Goal: Task Accomplishment & Management: Use online tool/utility

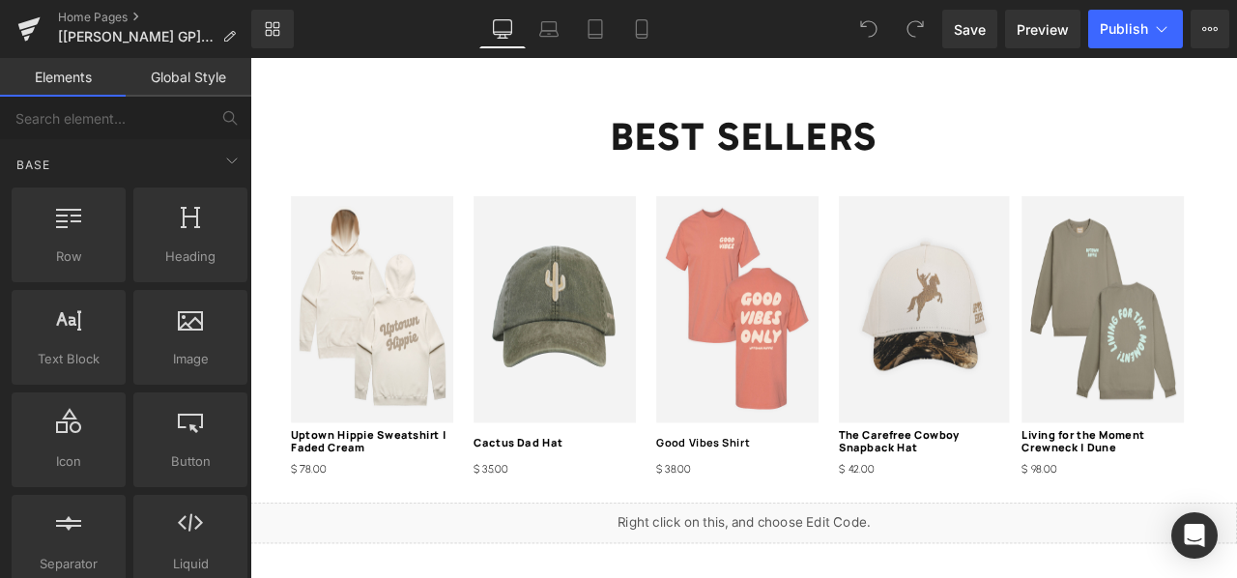
scroll to position [2288, 0]
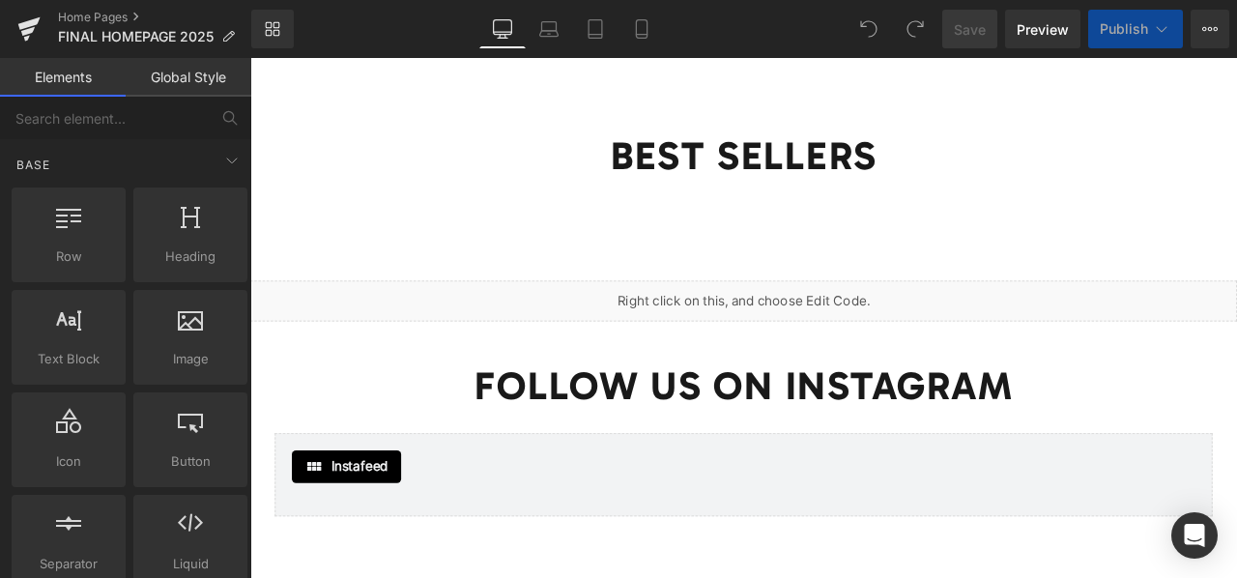
scroll to position [2263, 0]
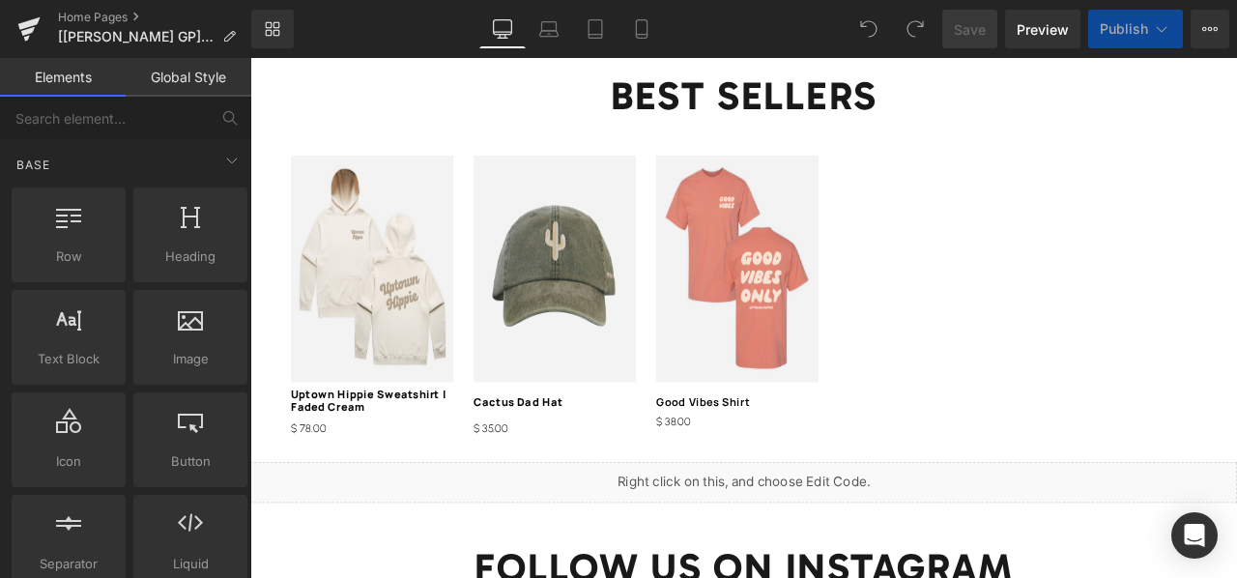
scroll to position [2287, 0]
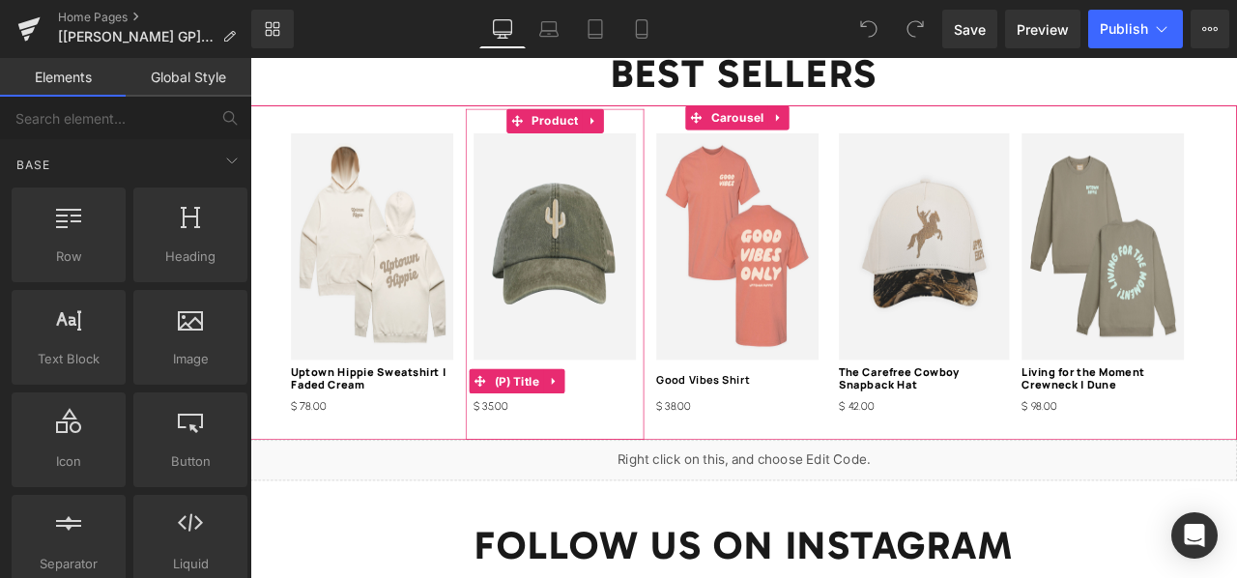
scroll to position [2361, 0]
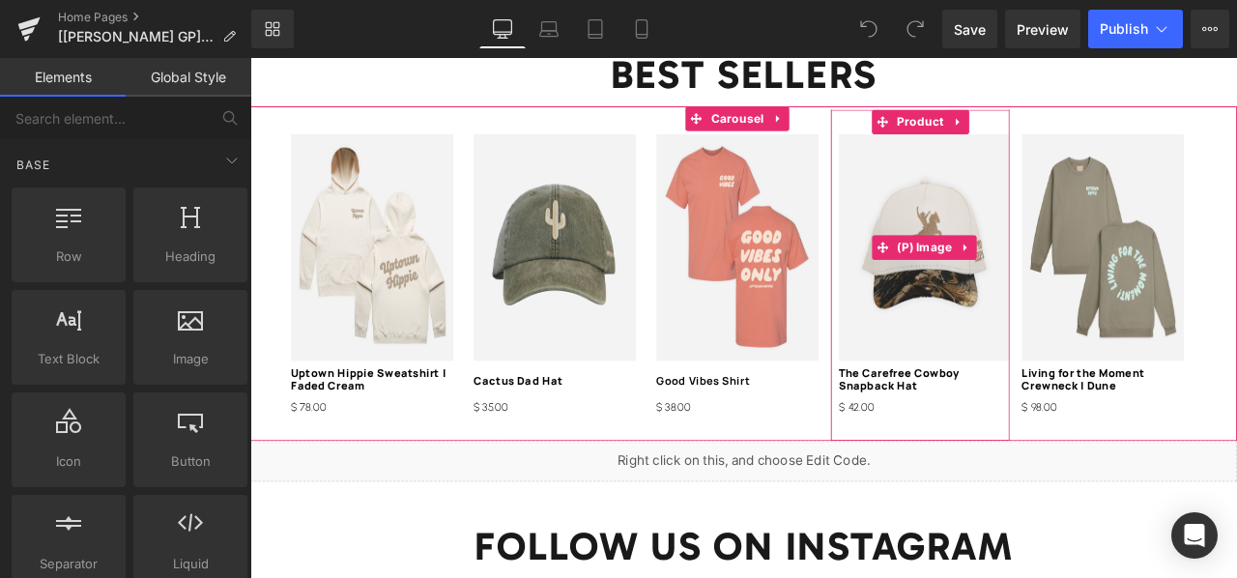
click at [993, 170] on img at bounding box center [1049, 282] width 202 height 269
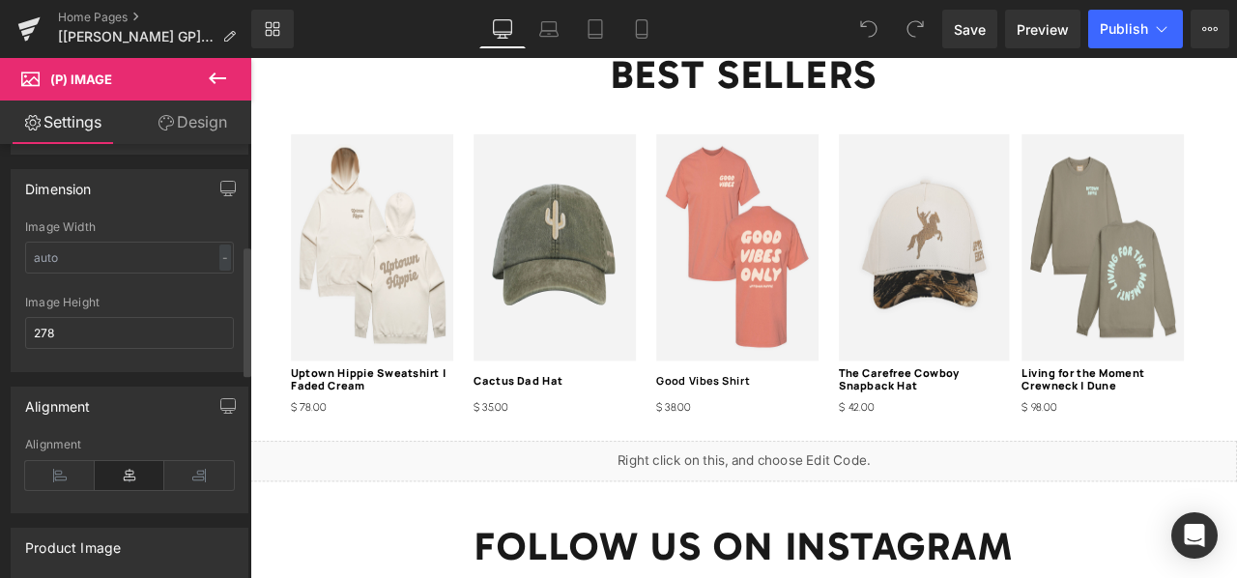
scroll to position [334, 0]
click at [178, 113] on link "Design" at bounding box center [192, 122] width 126 height 43
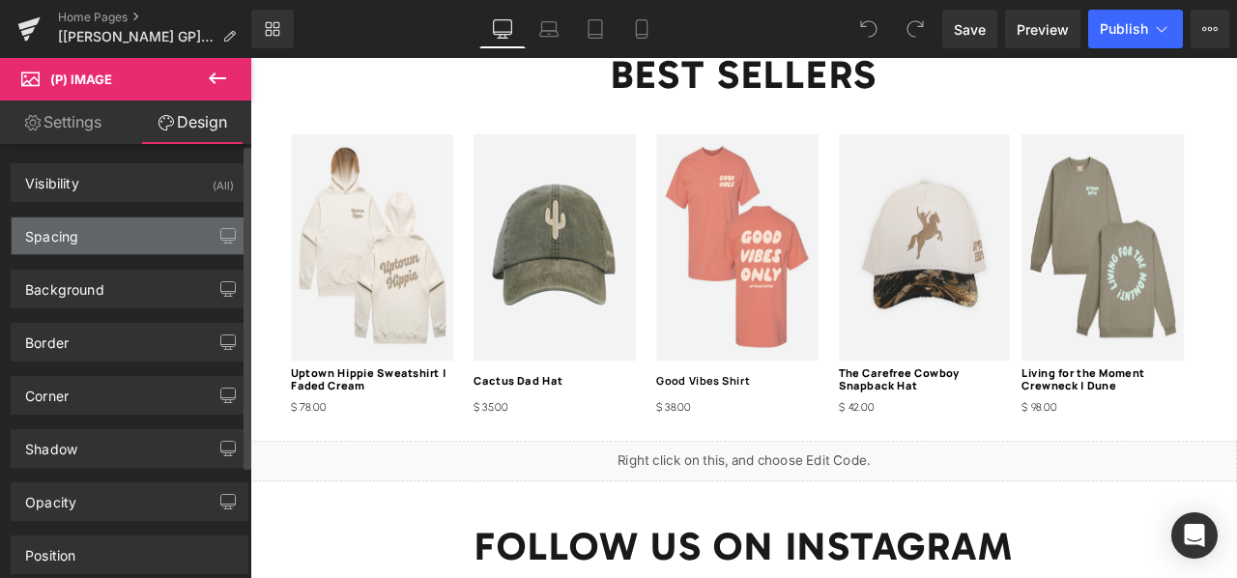
click at [108, 235] on div "Spacing" at bounding box center [130, 235] width 236 height 37
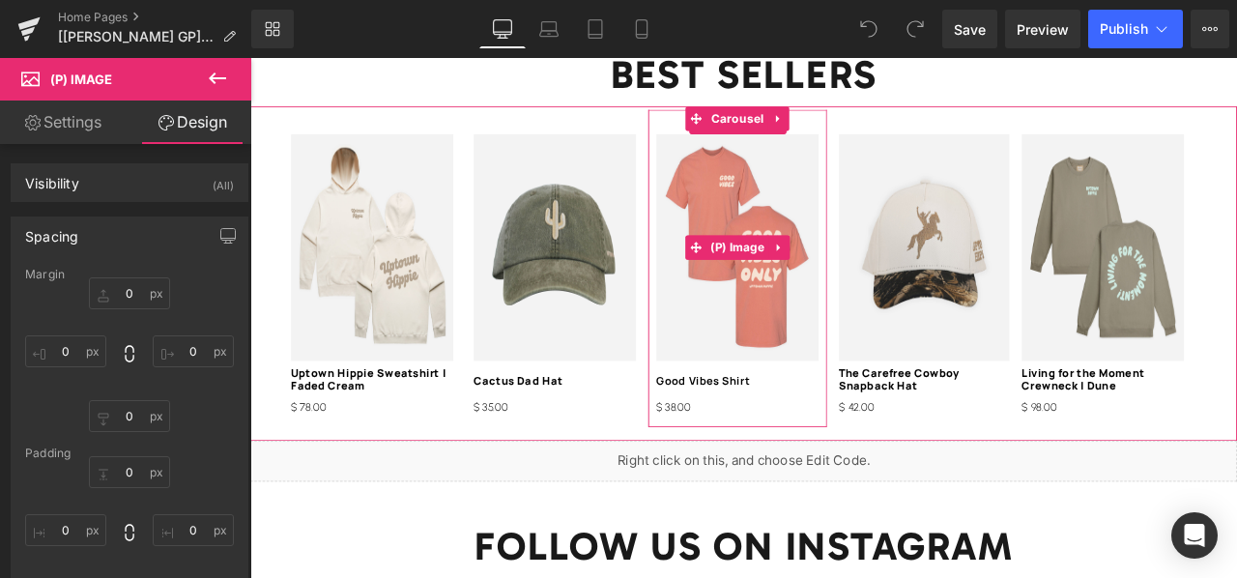
click at [770, 209] on img at bounding box center [828, 282] width 192 height 269
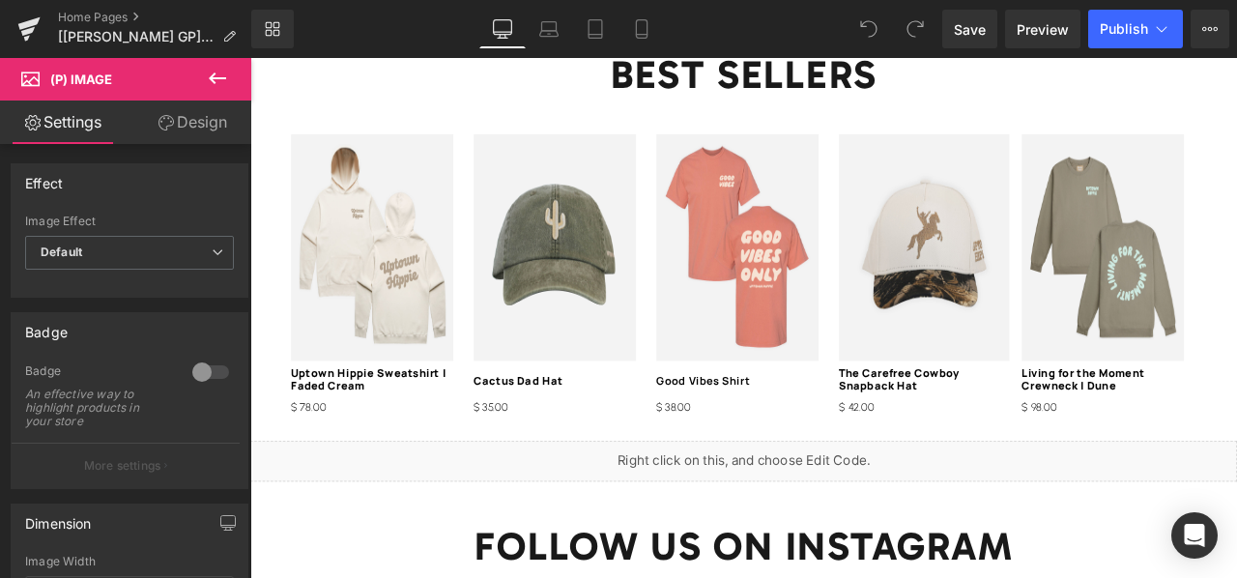
click at [192, 129] on link "Design" at bounding box center [192, 122] width 126 height 43
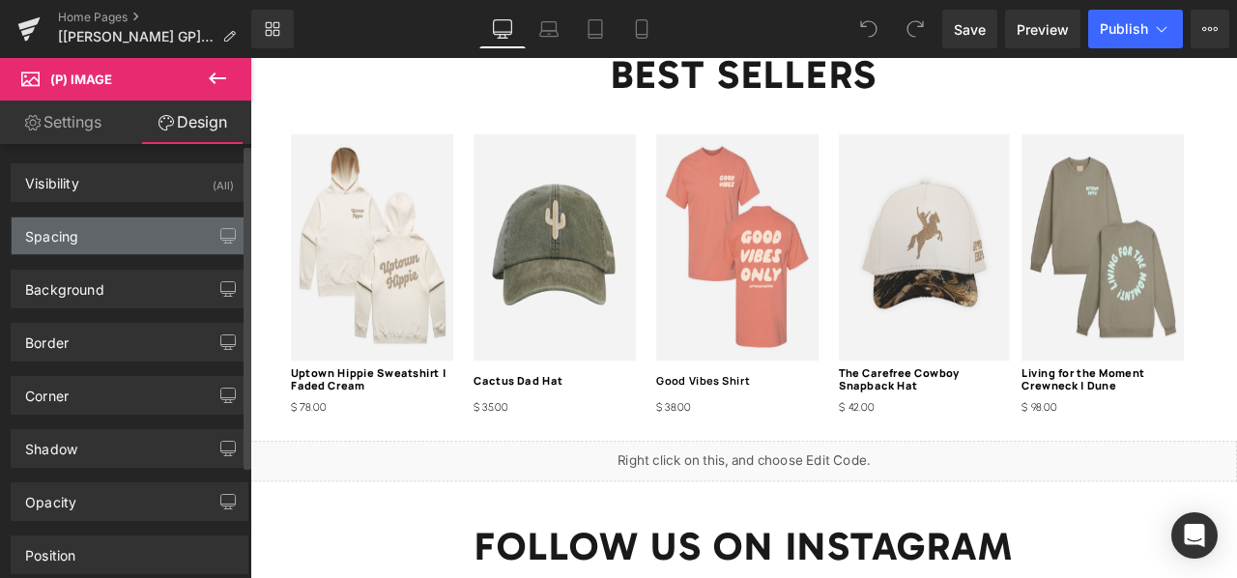
click at [149, 236] on div "Spacing" at bounding box center [130, 235] width 236 height 37
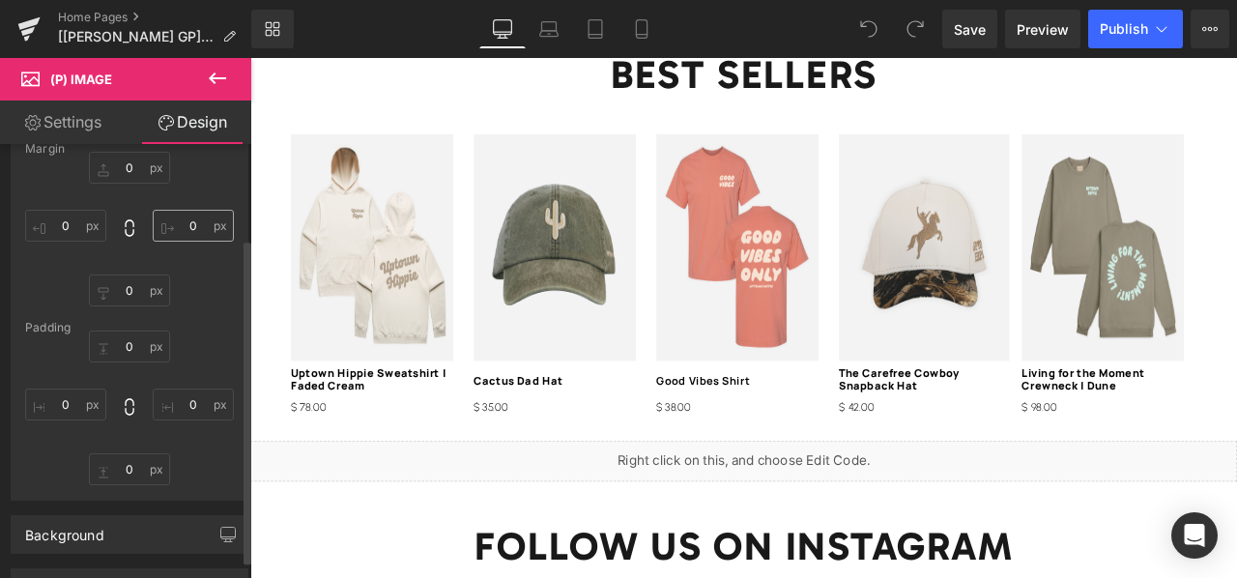
scroll to position [128, 0]
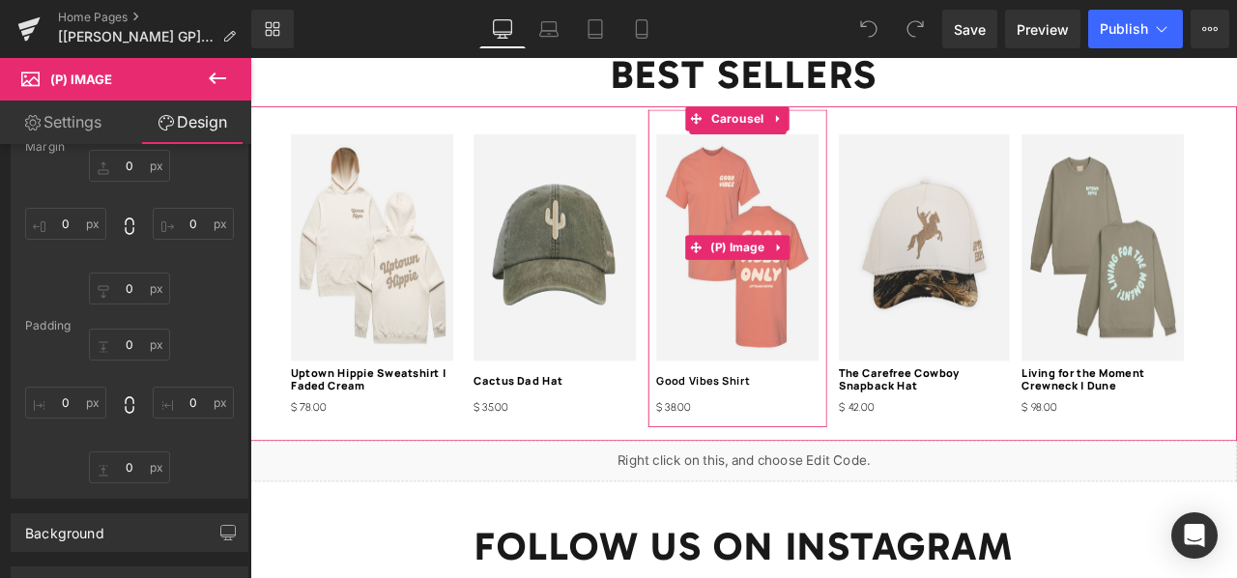
click at [758, 284] on img at bounding box center [828, 282] width 192 height 269
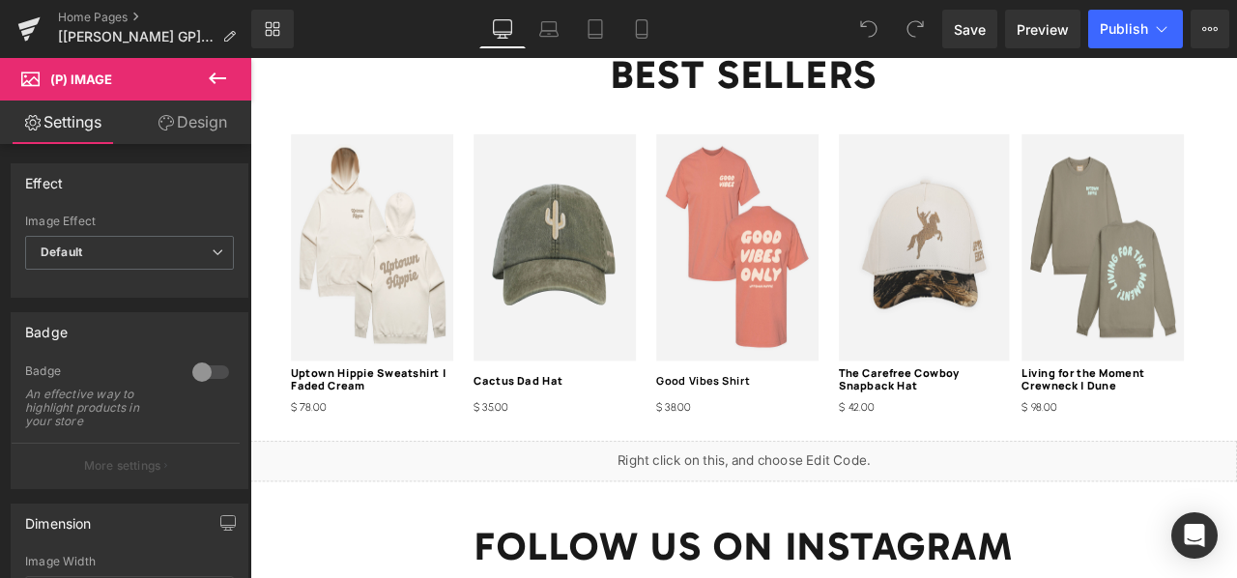
click at [164, 125] on icon at bounding box center [165, 122] width 15 height 15
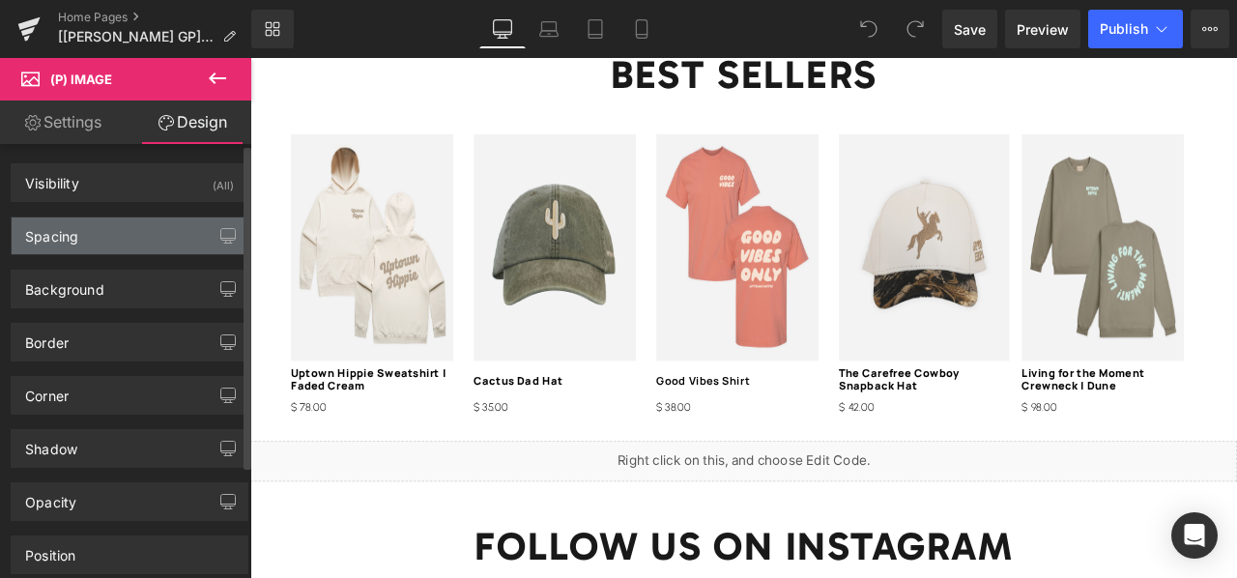
click at [160, 244] on div "Spacing" at bounding box center [130, 235] width 236 height 37
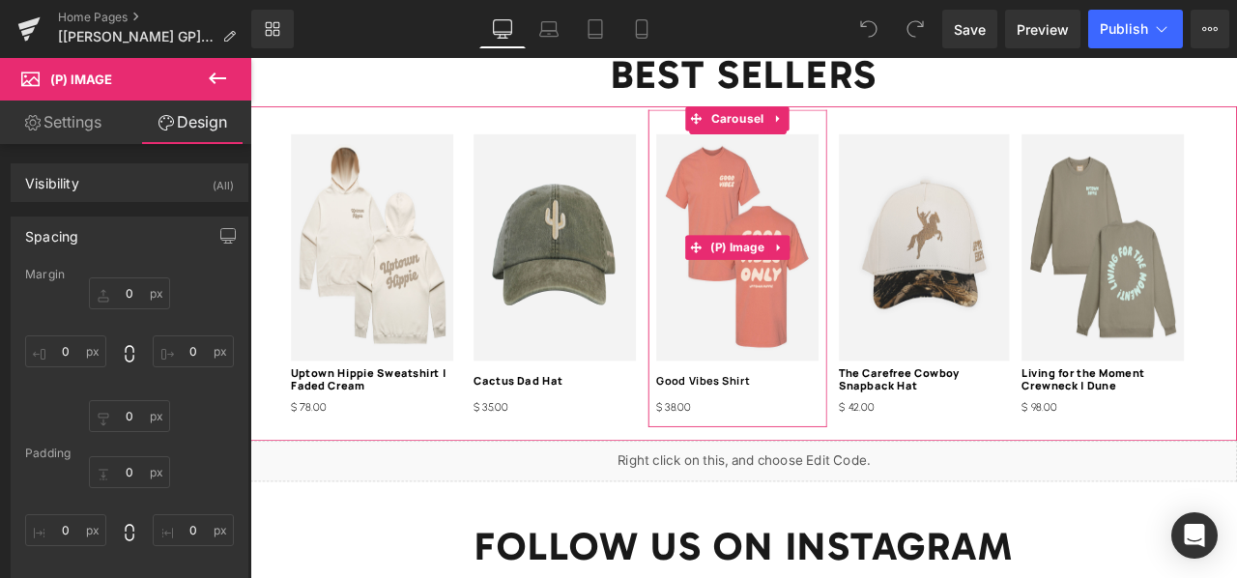
click at [759, 234] on img at bounding box center [828, 282] width 192 height 269
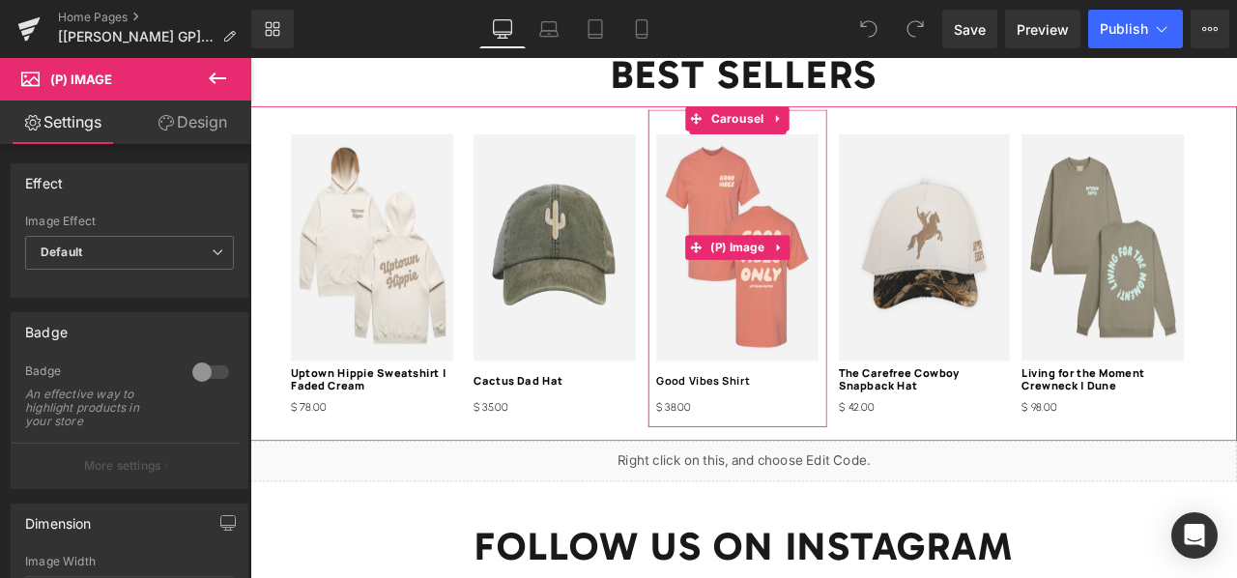
click at [812, 197] on img at bounding box center [828, 282] width 192 height 269
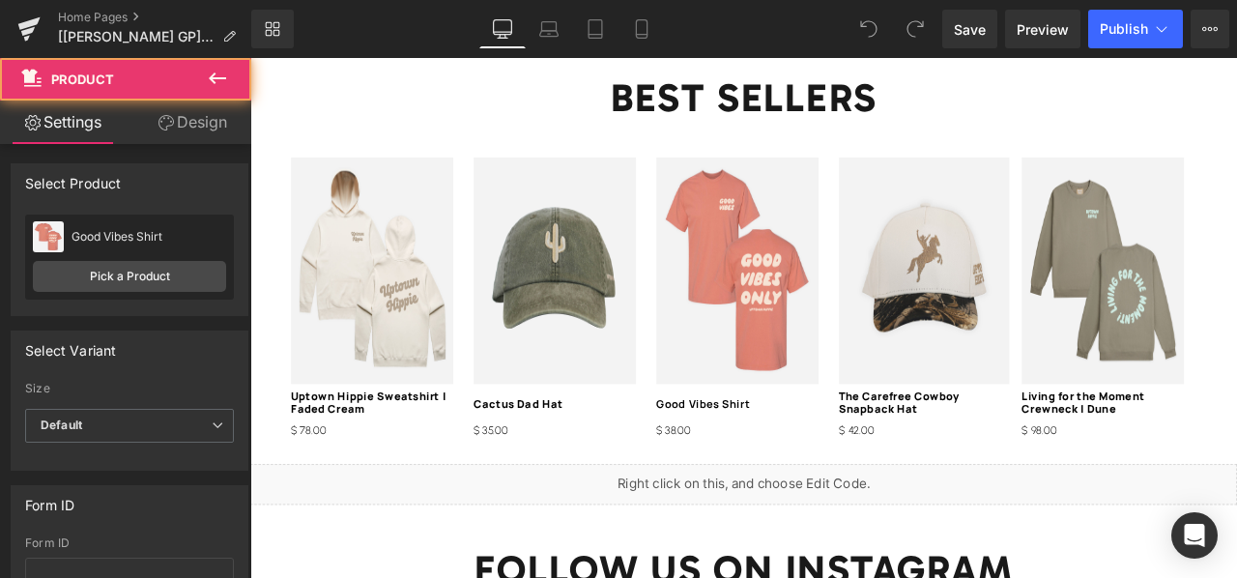
scroll to position [2330, 0]
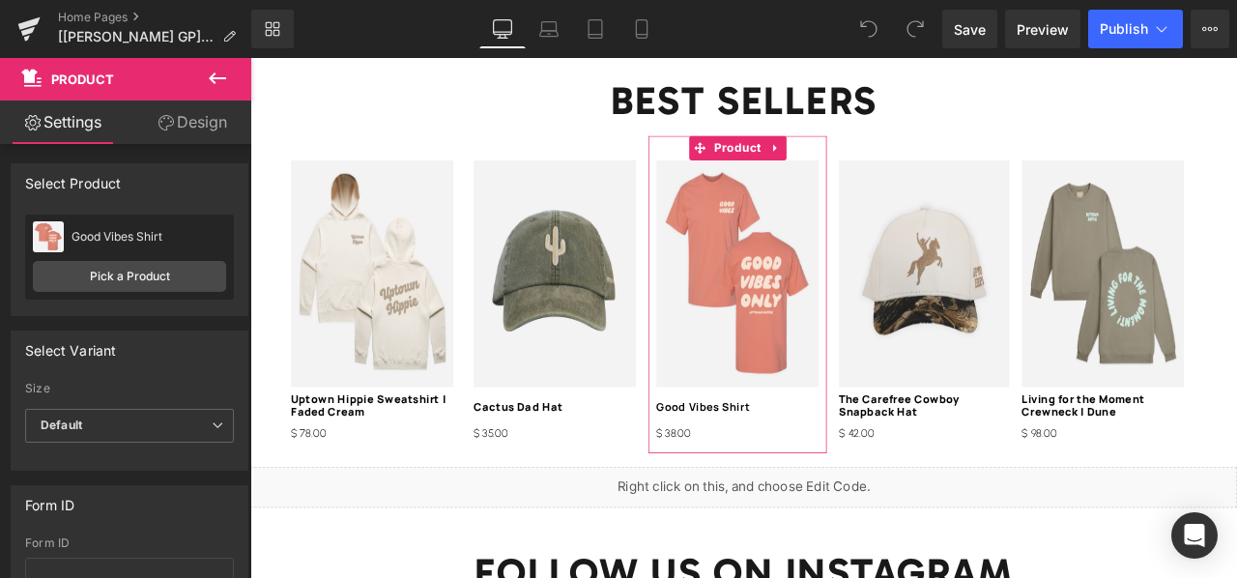
click at [176, 120] on link "Design" at bounding box center [192, 122] width 126 height 43
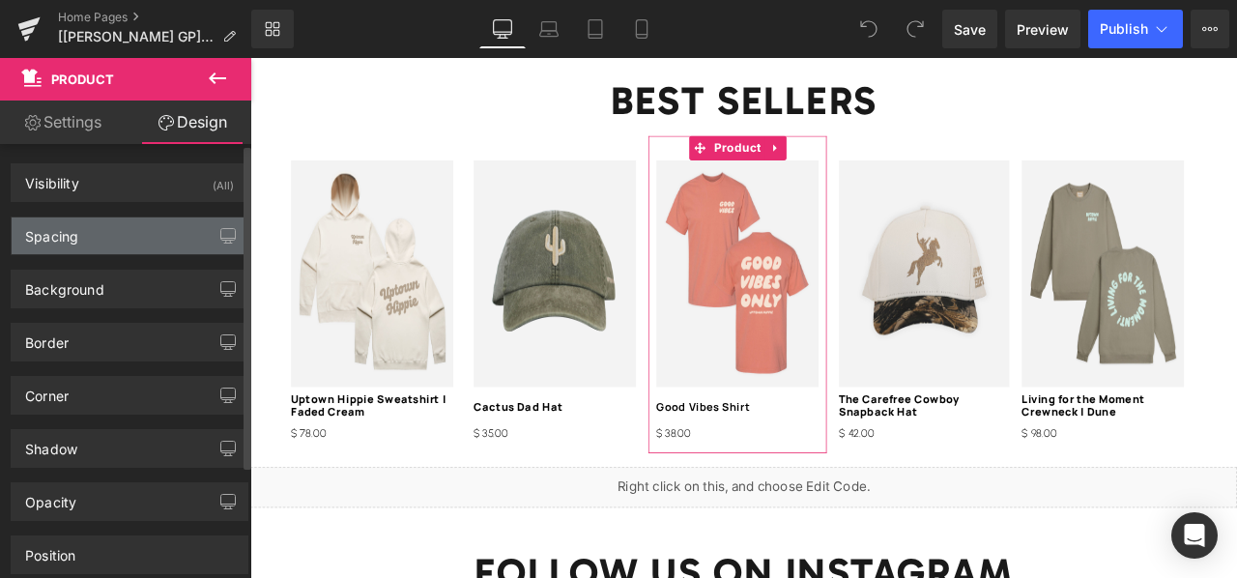
click at [146, 231] on div "Spacing" at bounding box center [130, 235] width 236 height 37
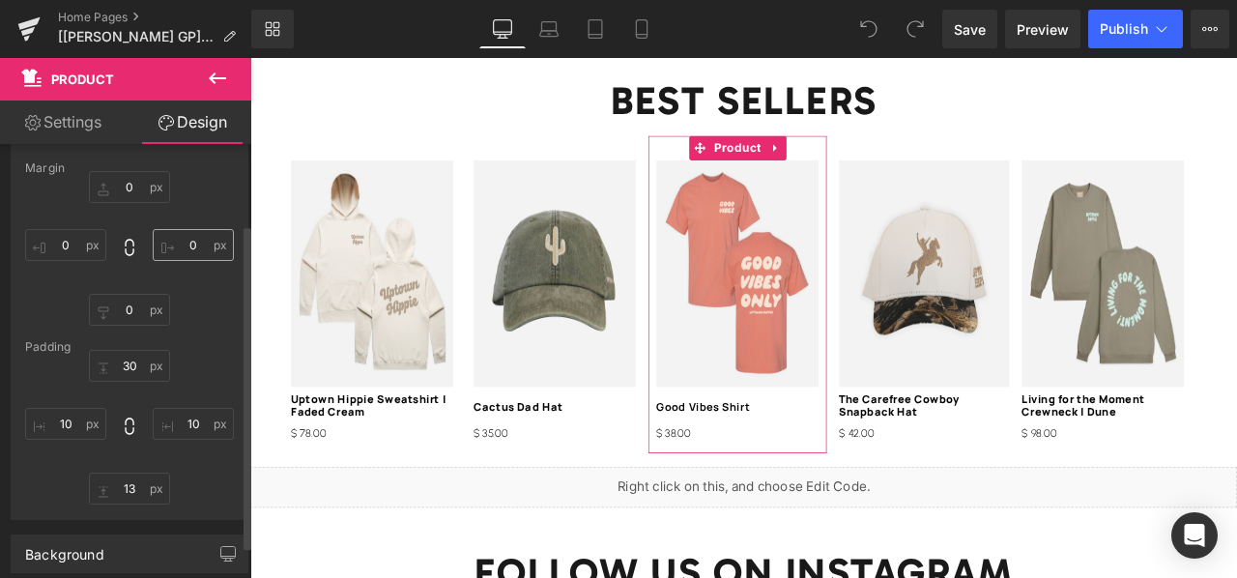
scroll to position [106, 0]
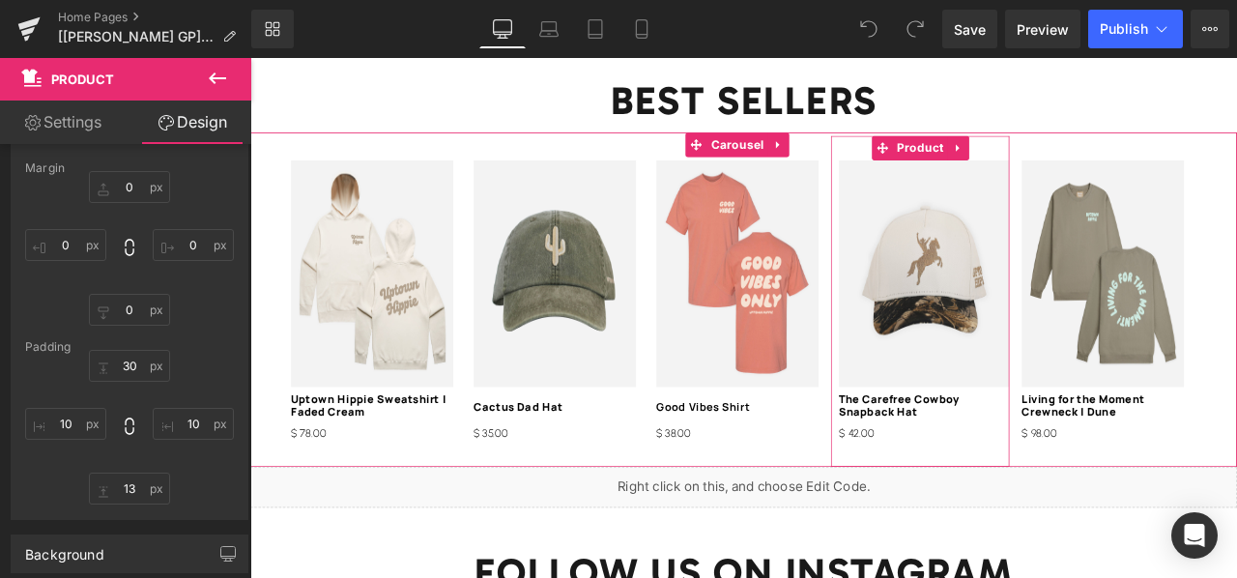
click at [961, 155] on div "Sale Off (P) Image The Carefree Cowboy Snapback Hat (P) Title $ 0 $ 42.00 (P) P…" at bounding box center [1044, 346] width 212 height 392
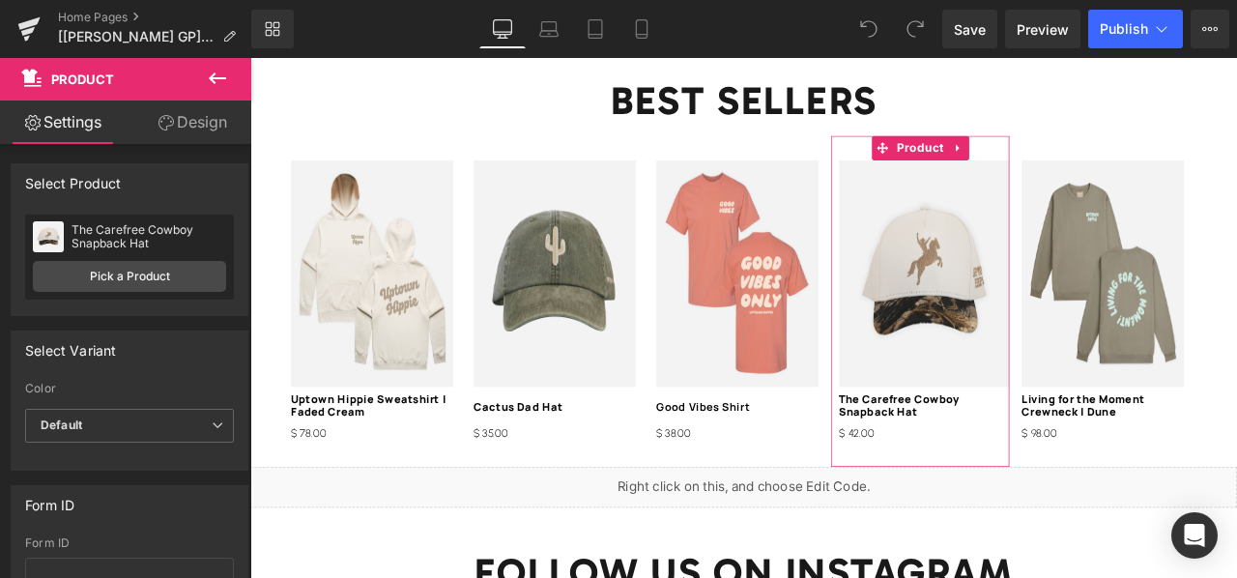
click at [184, 119] on link "Design" at bounding box center [192, 122] width 126 height 43
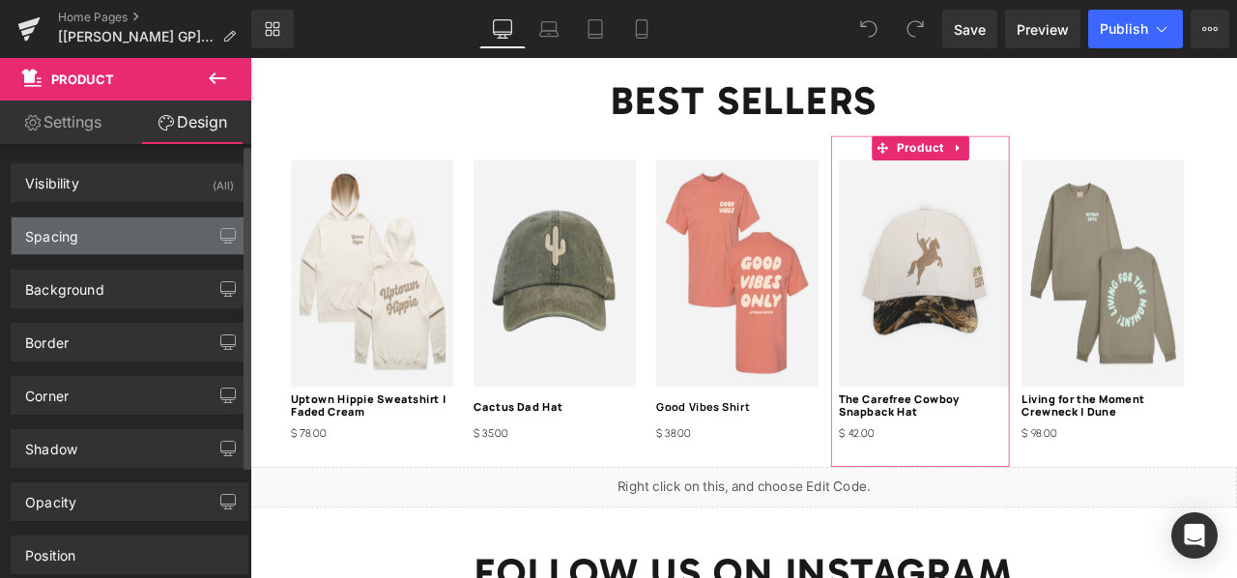
click at [106, 234] on div "Spacing" at bounding box center [130, 235] width 236 height 37
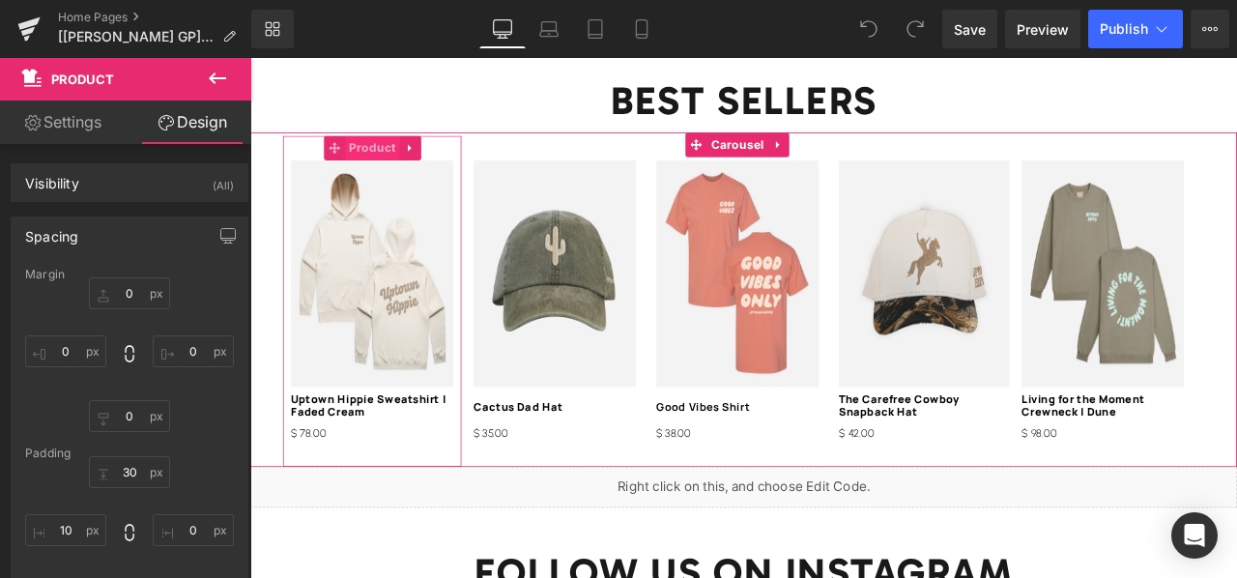
click at [395, 151] on span "Product" at bounding box center [394, 164] width 65 height 29
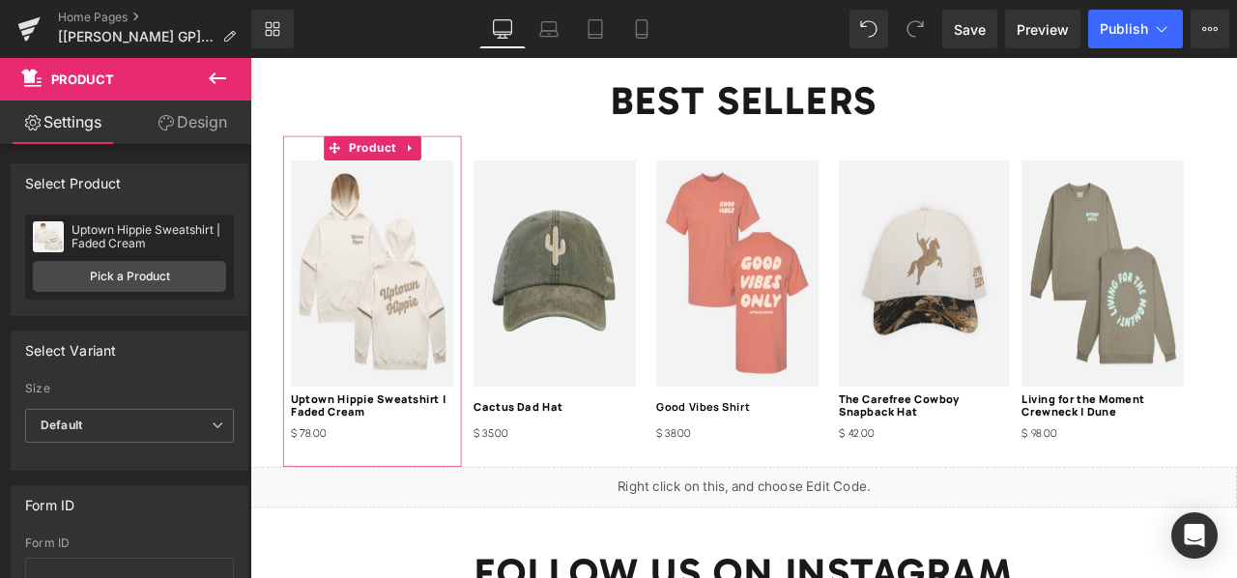
click at [178, 135] on link "Design" at bounding box center [192, 122] width 126 height 43
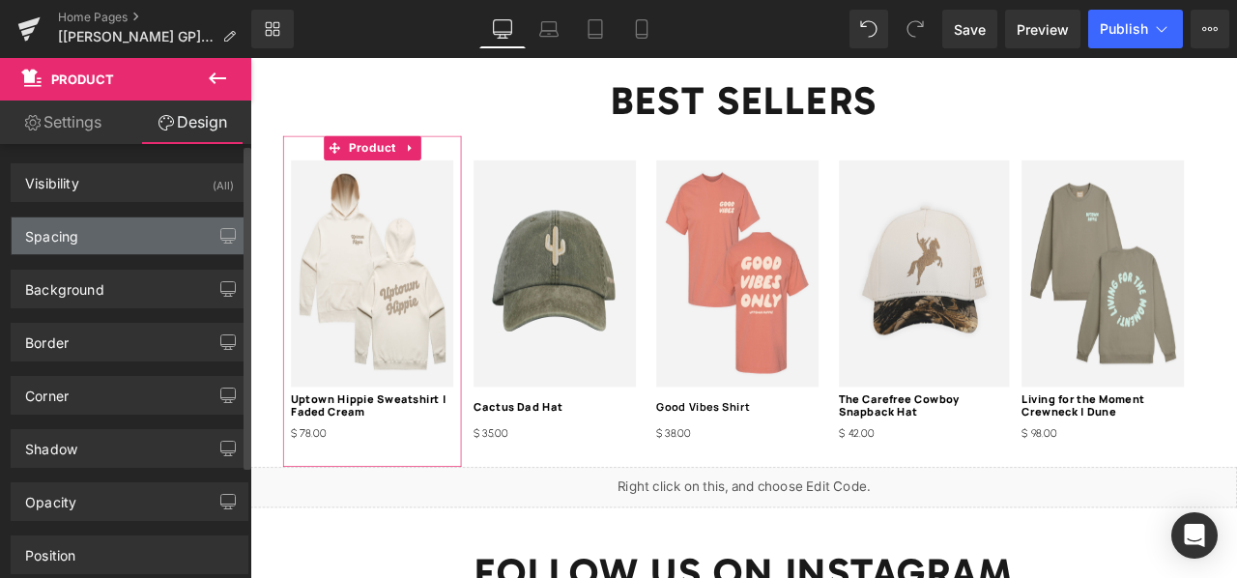
click at [126, 250] on div "Spacing" at bounding box center [130, 235] width 236 height 37
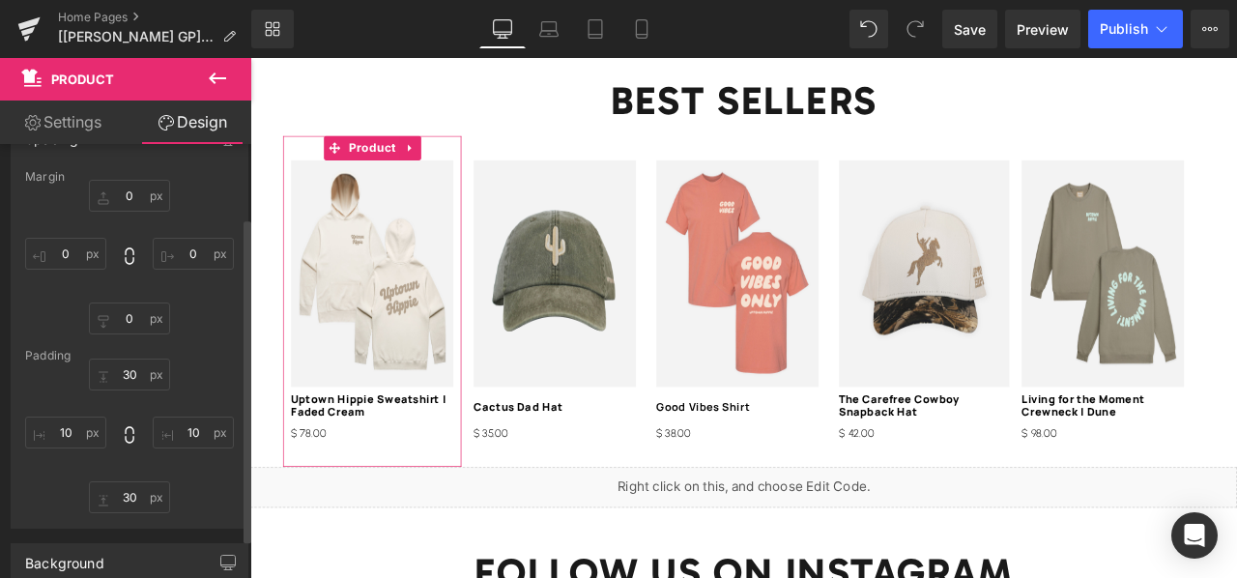
scroll to position [99, 0]
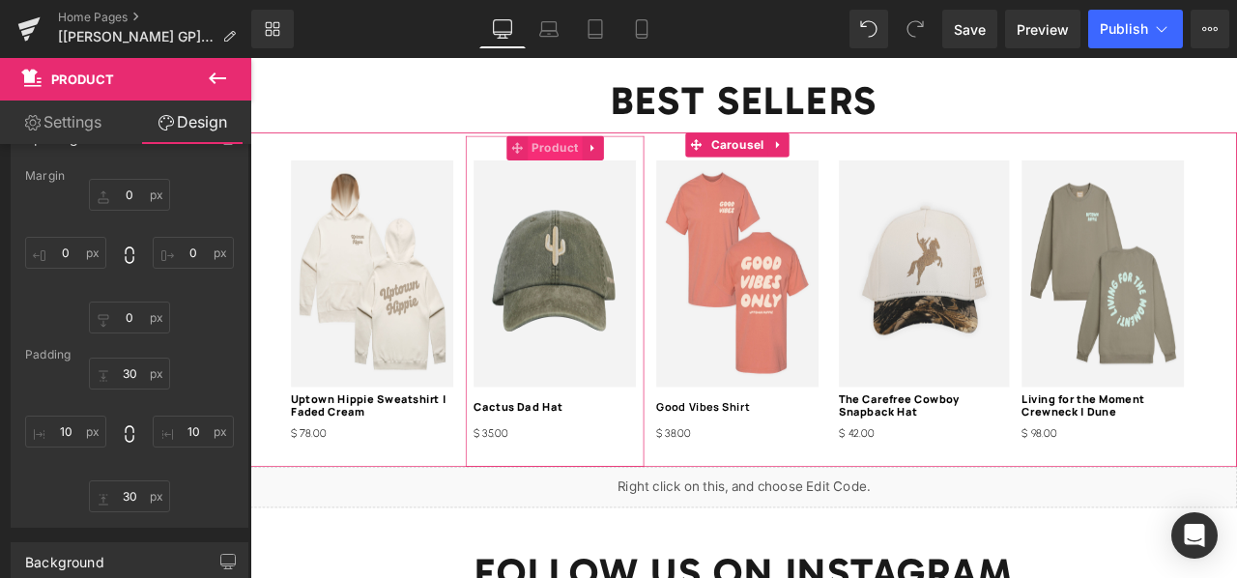
click at [583, 153] on span "Product" at bounding box center [611, 164] width 65 height 29
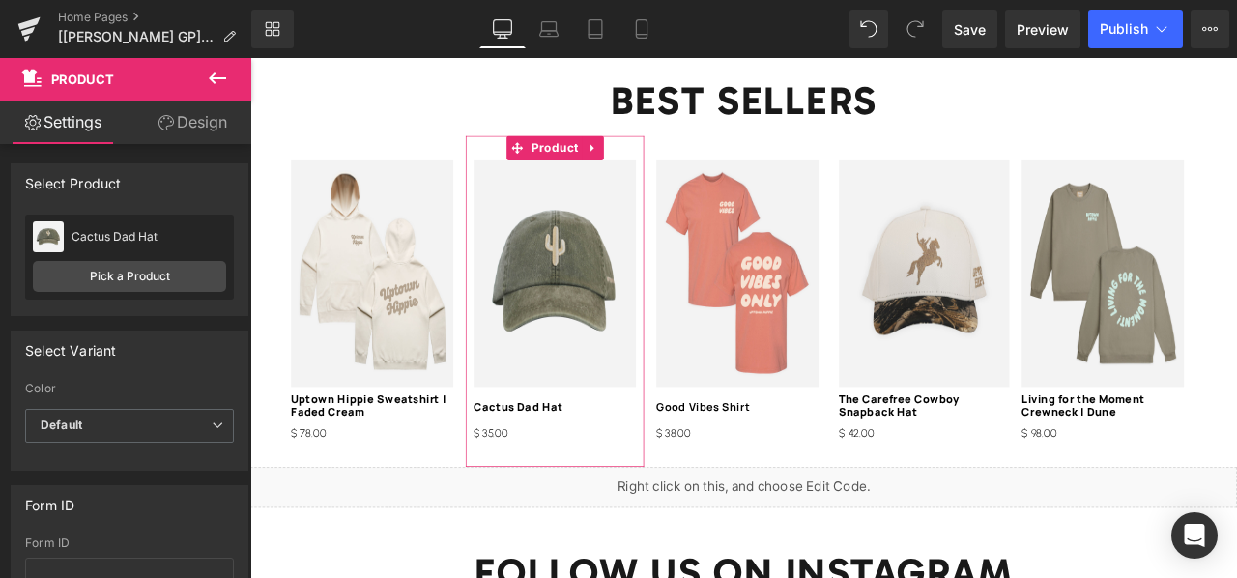
click at [198, 130] on link "Design" at bounding box center [192, 122] width 126 height 43
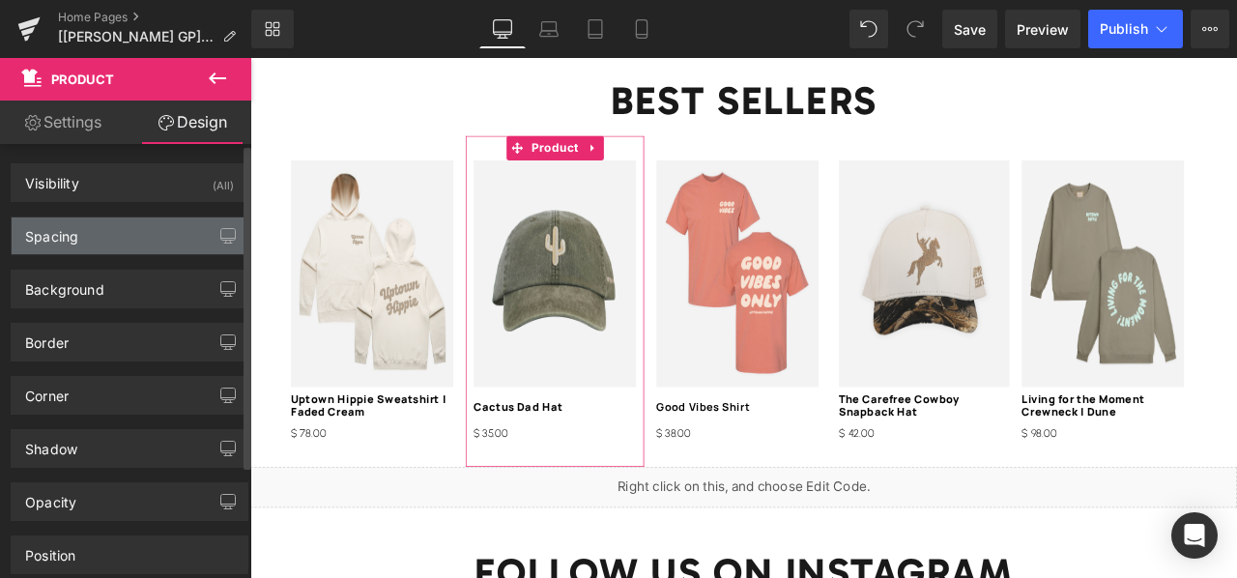
click at [146, 243] on div "Spacing" at bounding box center [130, 235] width 236 height 37
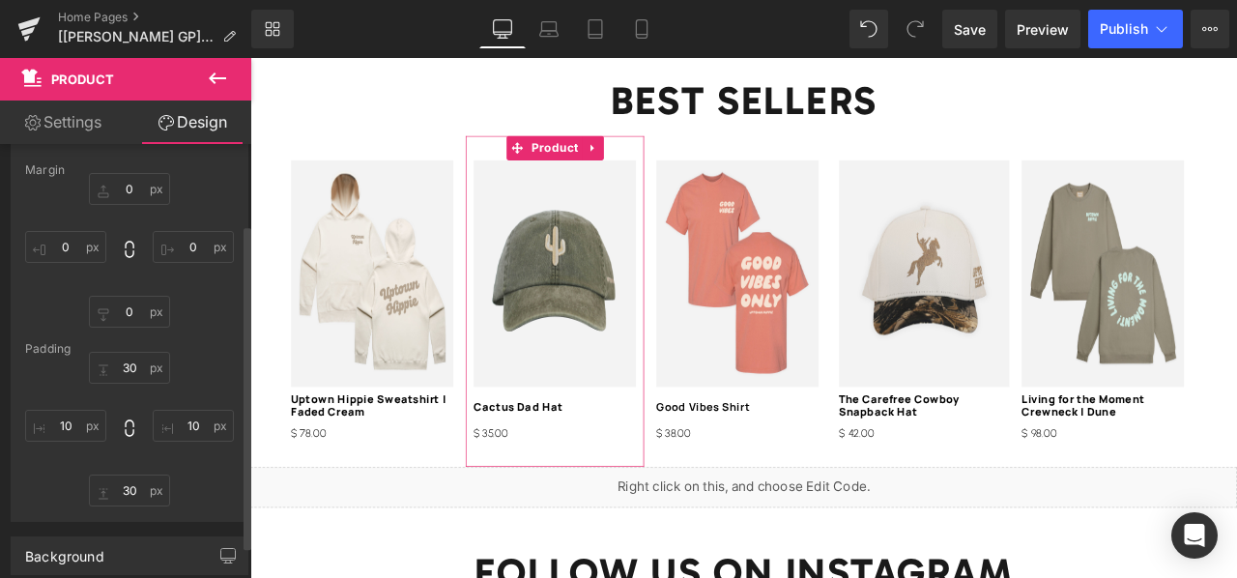
scroll to position [110, 0]
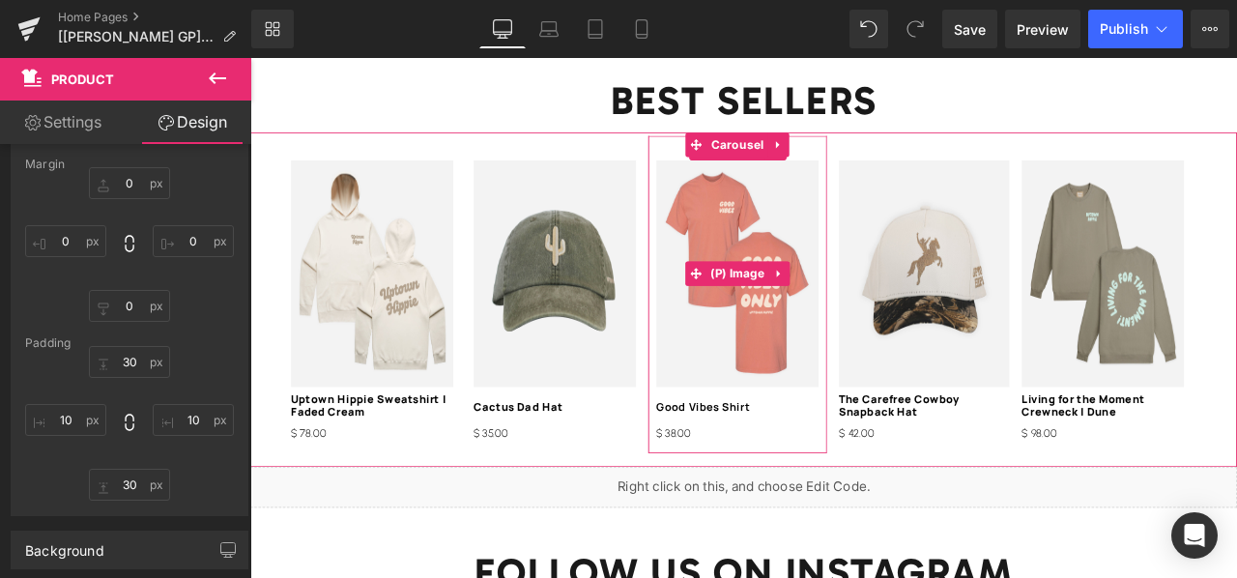
click at [741, 190] on img at bounding box center [828, 313] width 192 height 269
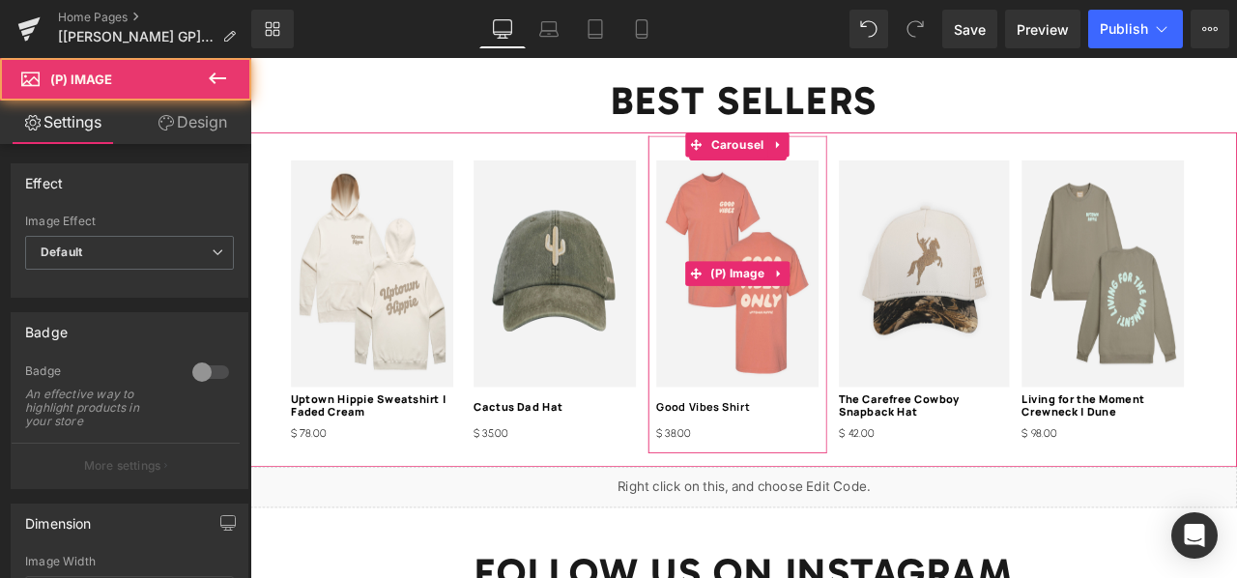
click at [870, 187] on img at bounding box center [828, 313] width 192 height 269
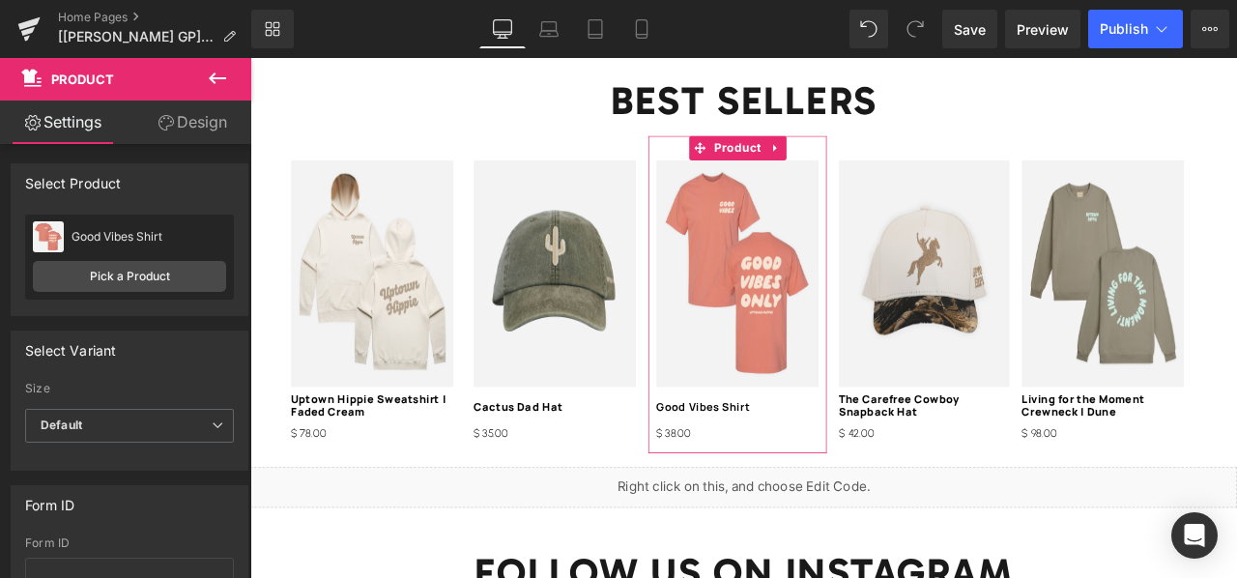
click at [193, 121] on link "Design" at bounding box center [192, 122] width 126 height 43
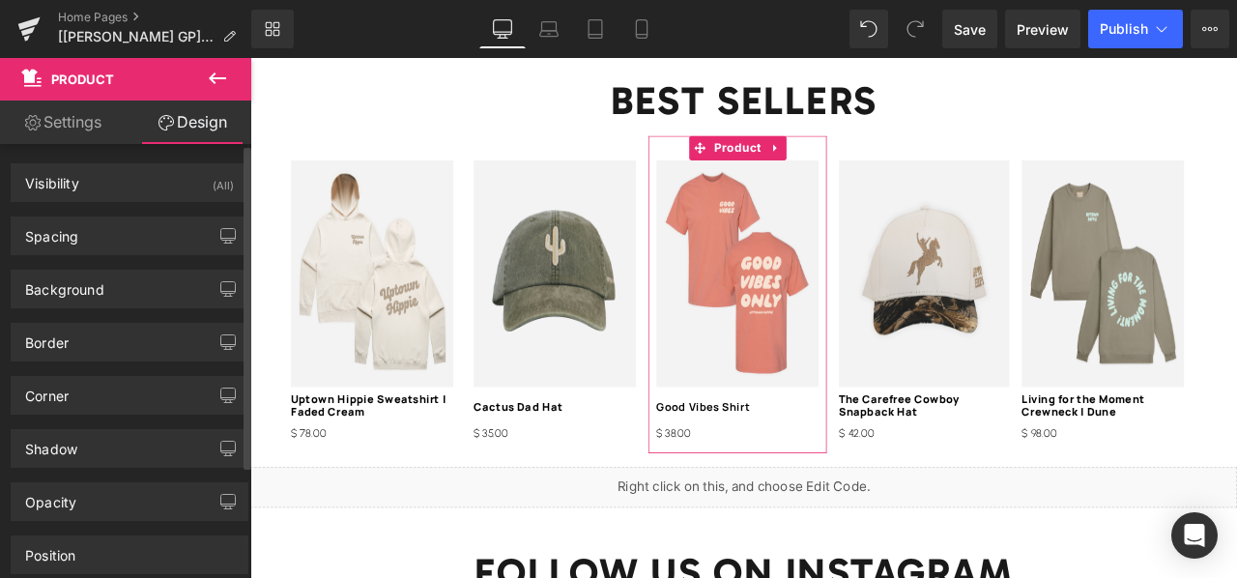
click at [141, 255] on div "Background Color & Image color Color % Image Replace Image Upload image or Brow…" at bounding box center [130, 281] width 260 height 53
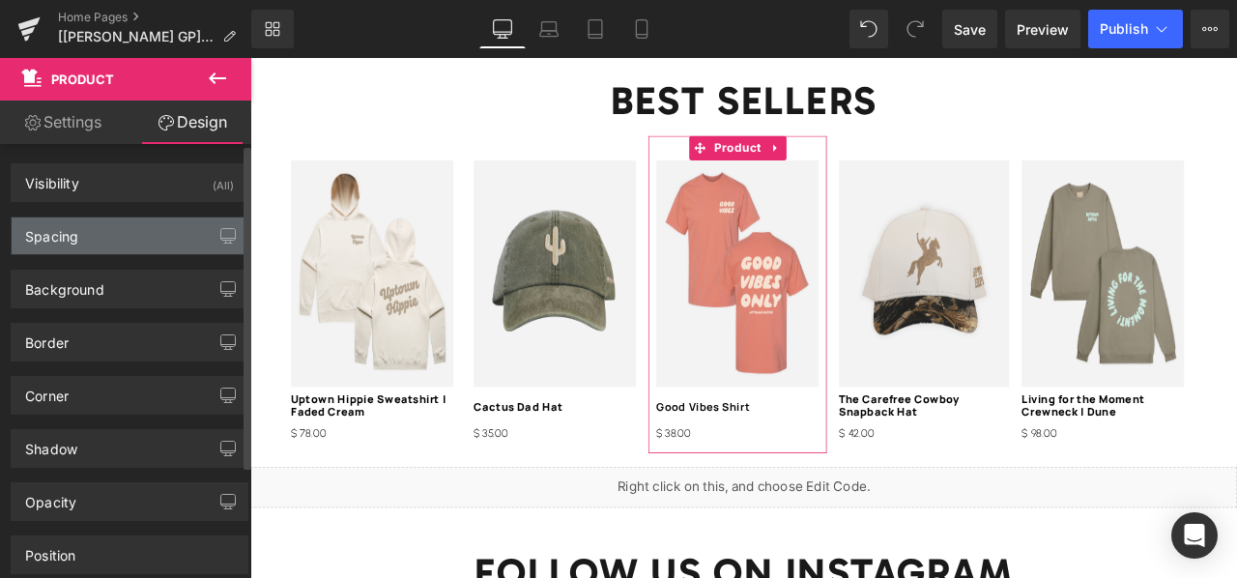
click at [141, 245] on div "Spacing" at bounding box center [130, 235] width 236 height 37
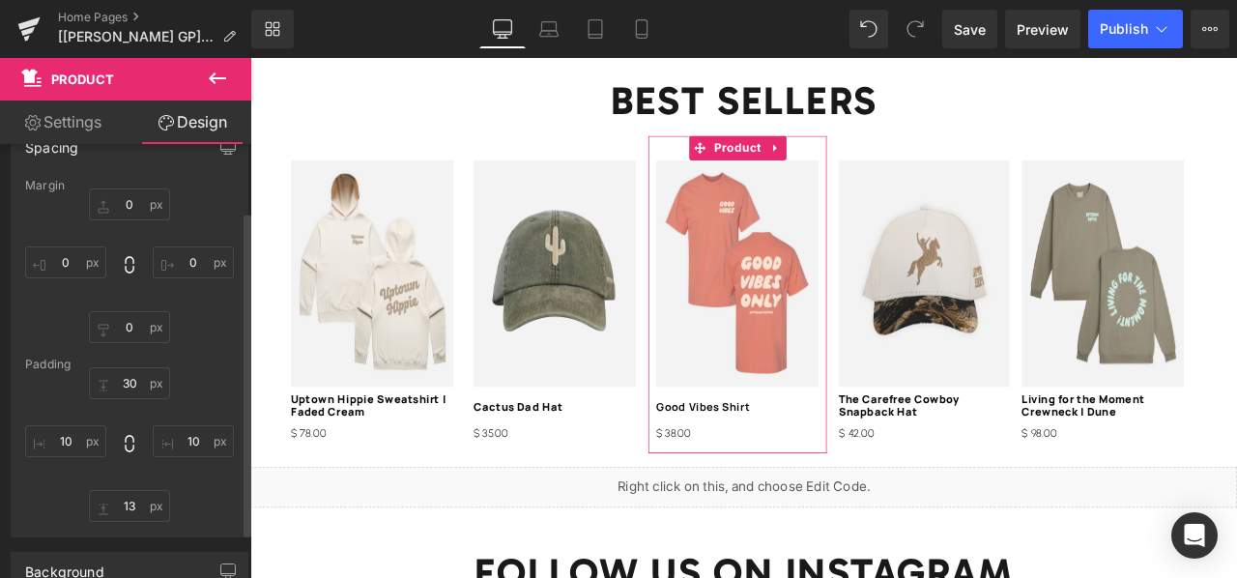
scroll to position [90, 0]
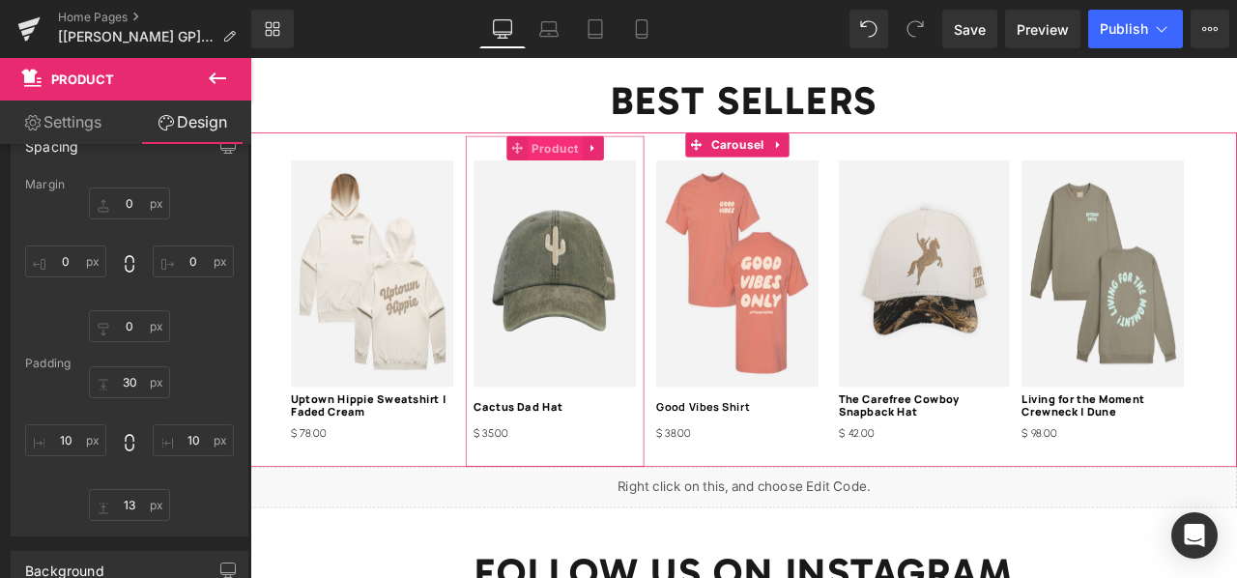
click at [601, 158] on span "Product" at bounding box center [611, 165] width 65 height 29
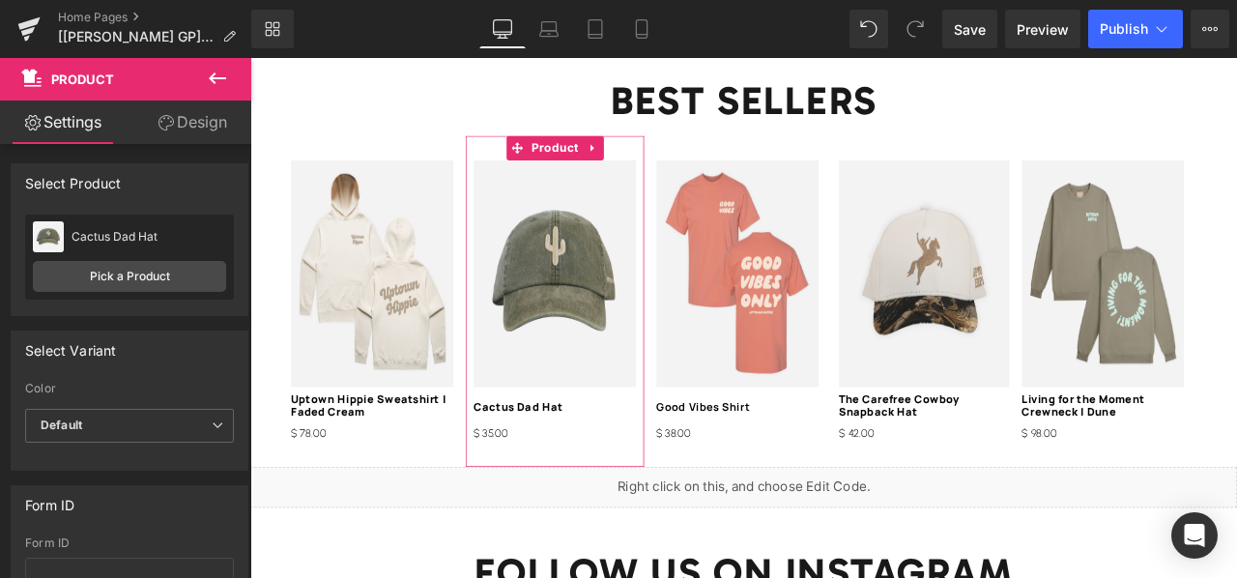
click at [164, 131] on link "Design" at bounding box center [192, 122] width 126 height 43
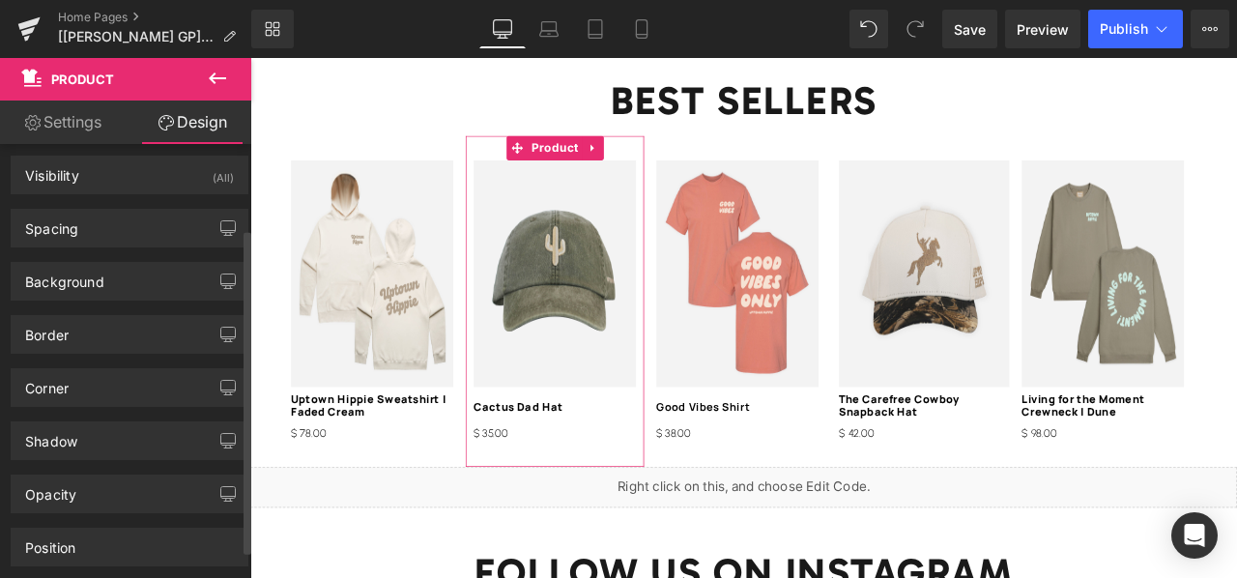
scroll to position [0, 0]
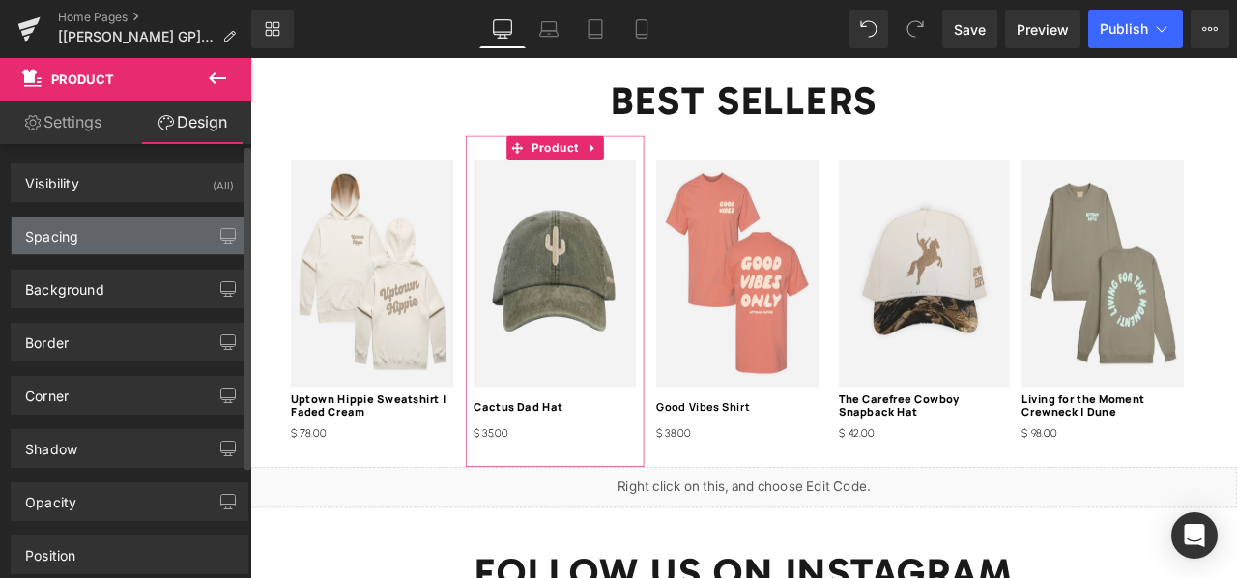
click at [110, 244] on div "Spacing" at bounding box center [130, 235] width 236 height 37
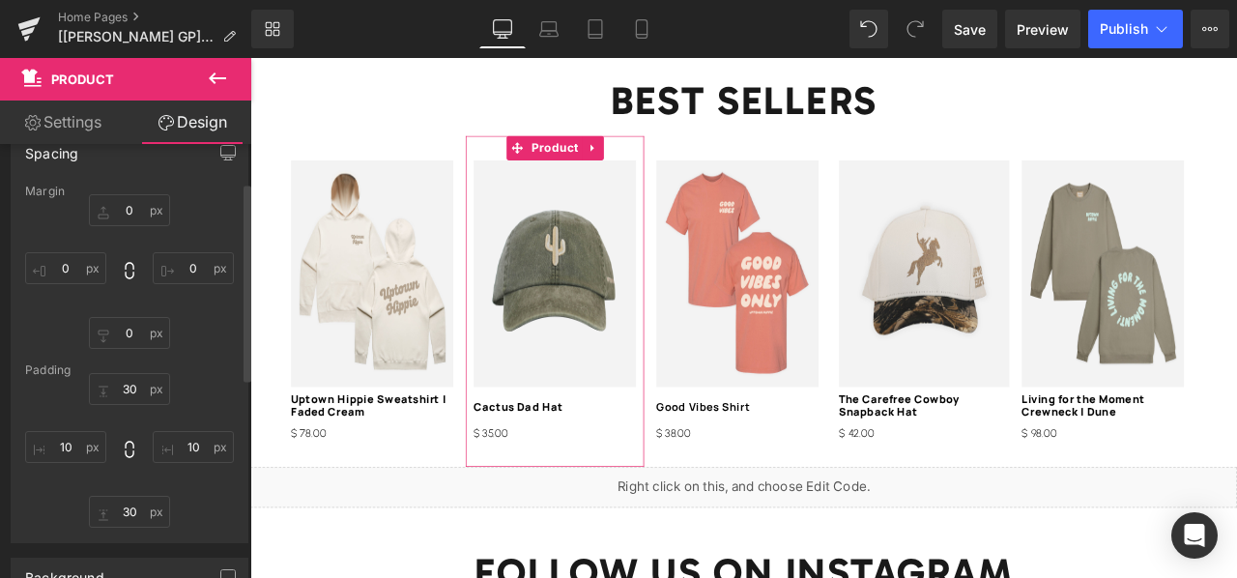
scroll to position [84, 0]
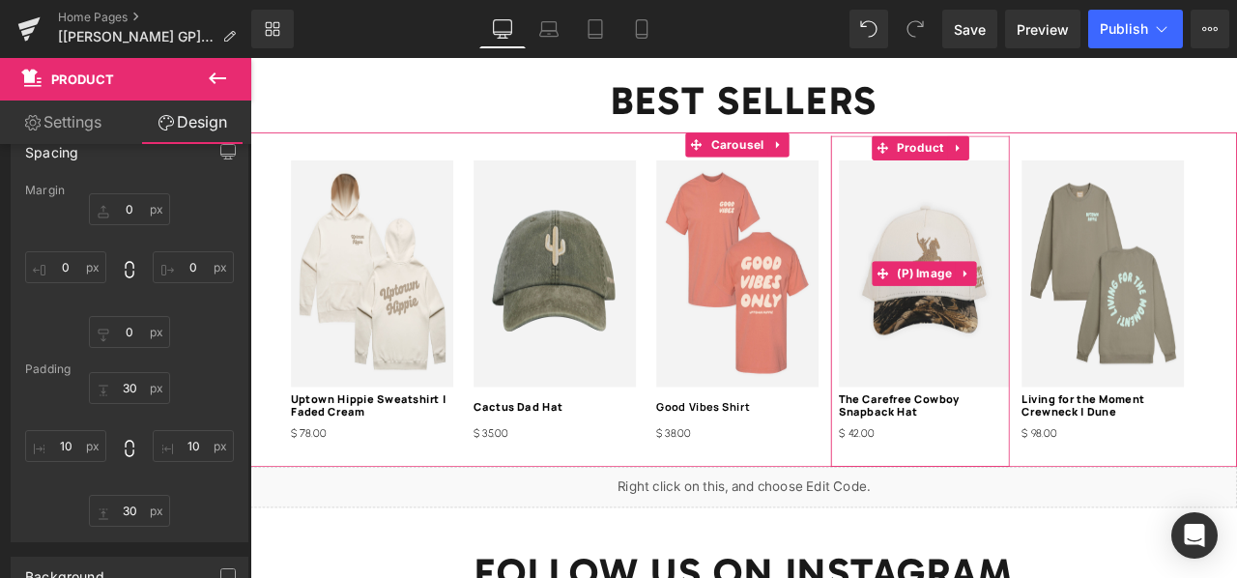
click at [987, 207] on img at bounding box center [1049, 313] width 202 height 269
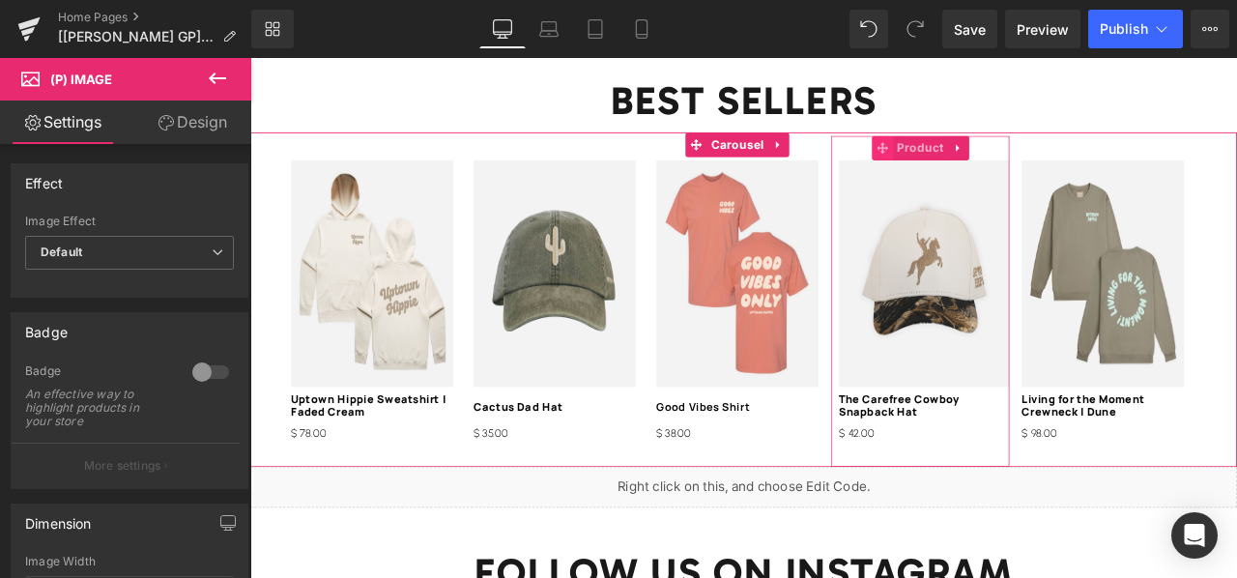
click at [1011, 159] on span at bounding box center [999, 164] width 25 height 29
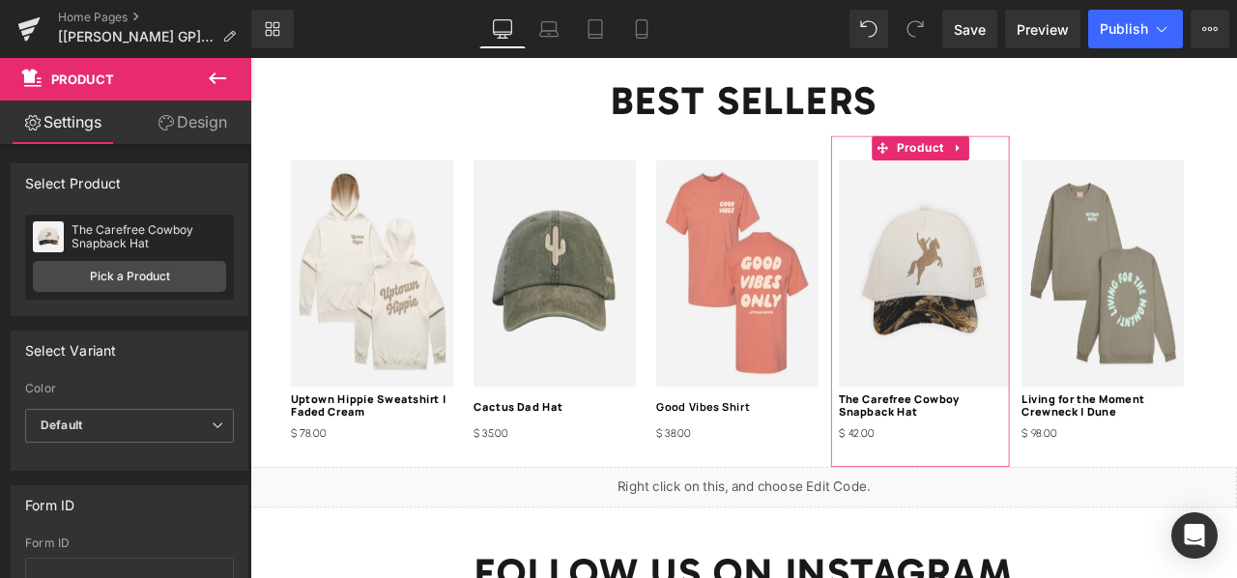
click at [180, 132] on link "Design" at bounding box center [192, 122] width 126 height 43
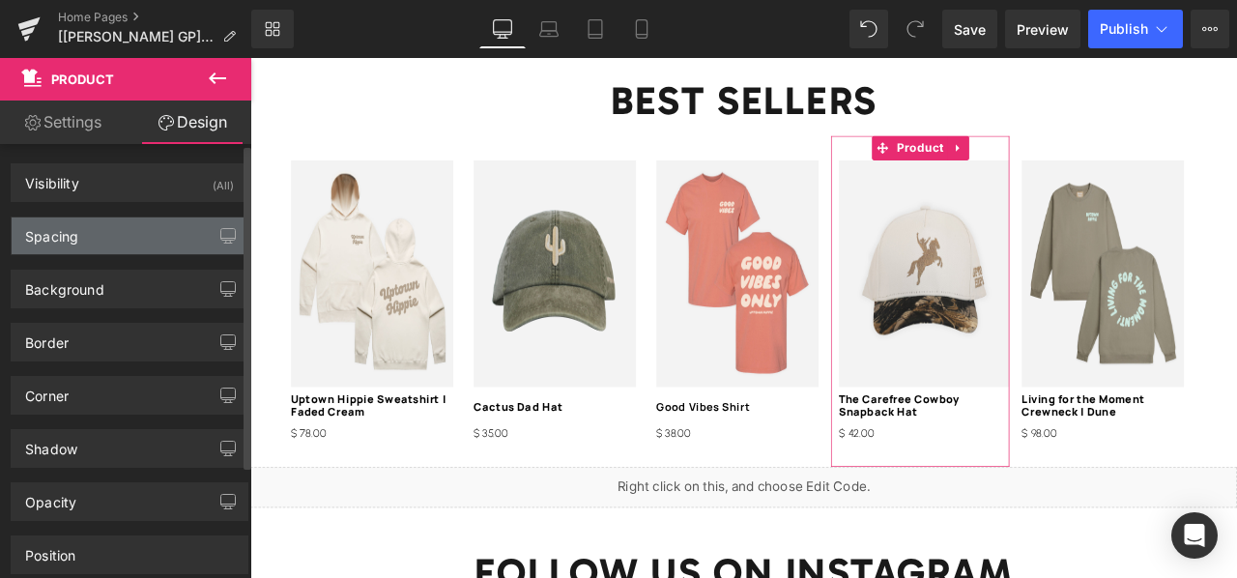
click at [104, 238] on div "Spacing" at bounding box center [130, 235] width 236 height 37
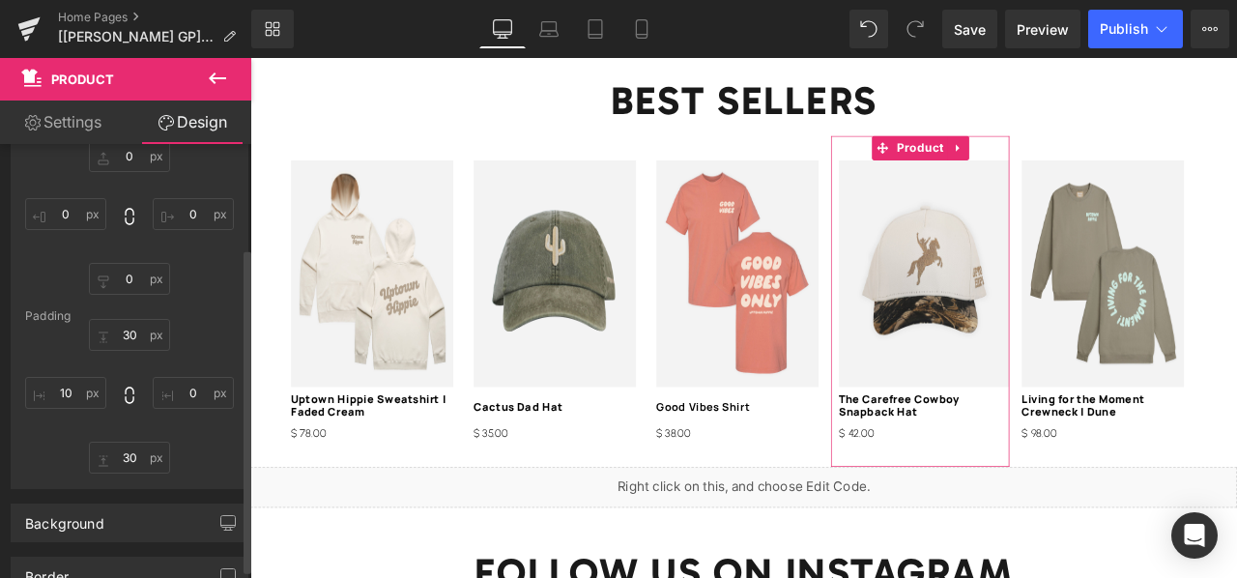
scroll to position [138, 0]
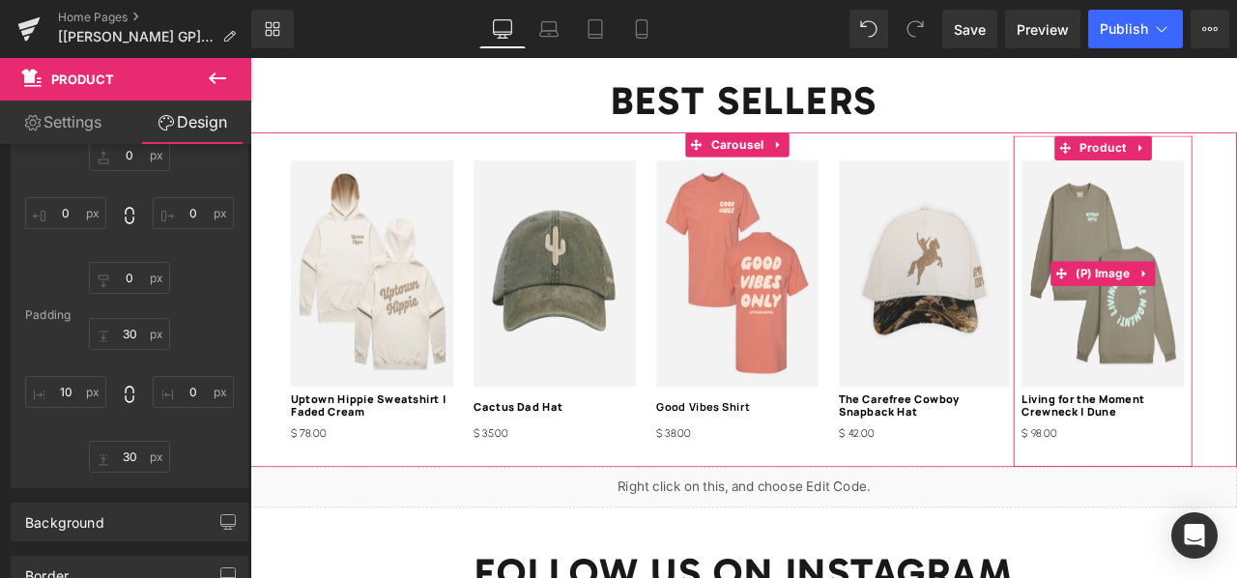
click at [1182, 180] on img at bounding box center [1261, 313] width 192 height 269
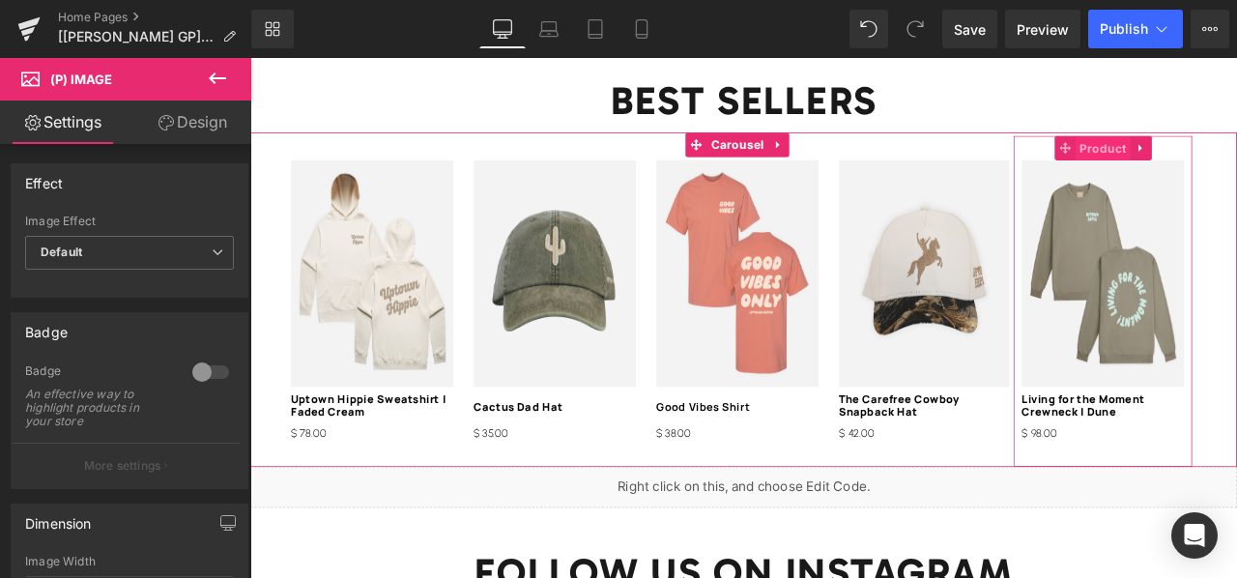
click at [1229, 154] on span "Product" at bounding box center [1260, 165] width 65 height 29
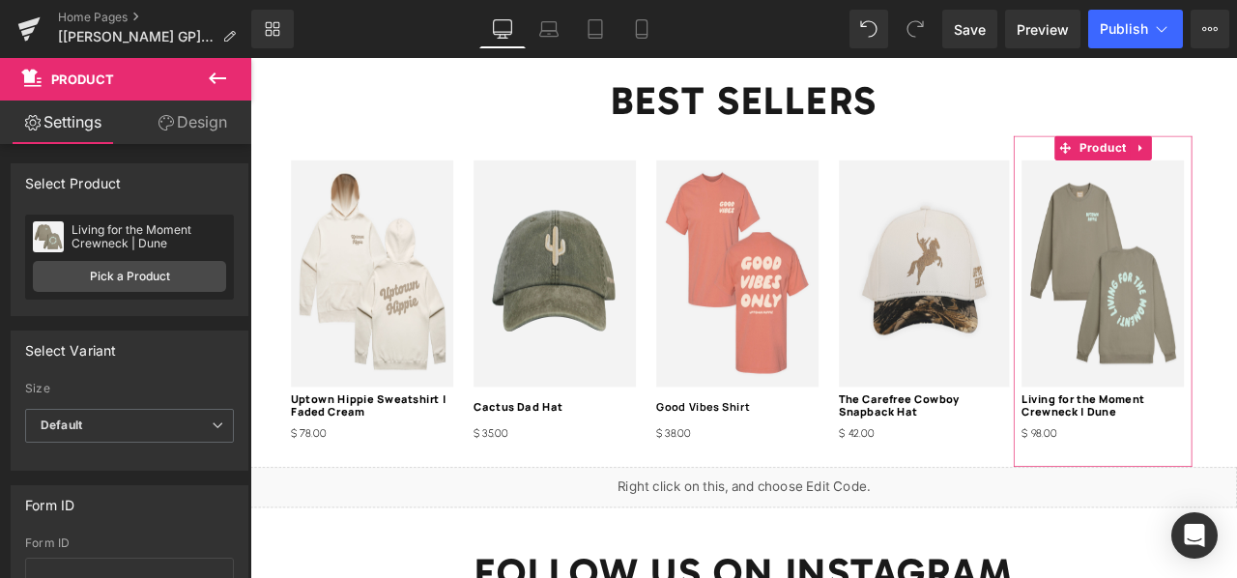
click at [168, 115] on icon at bounding box center [165, 122] width 15 height 15
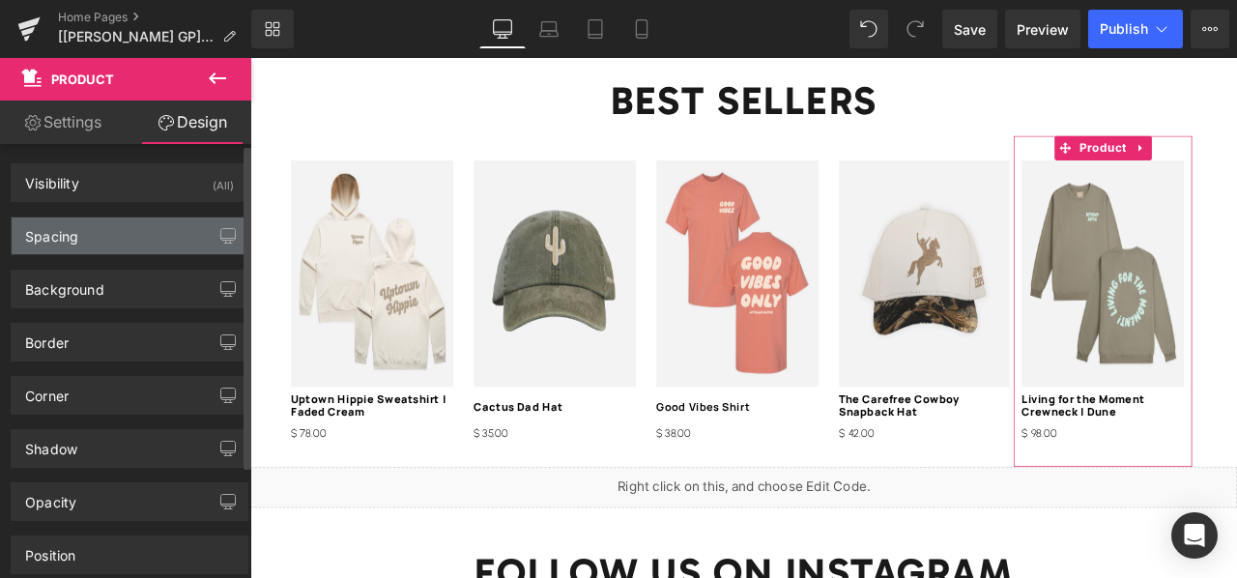
click at [148, 234] on div "Spacing" at bounding box center [130, 235] width 236 height 37
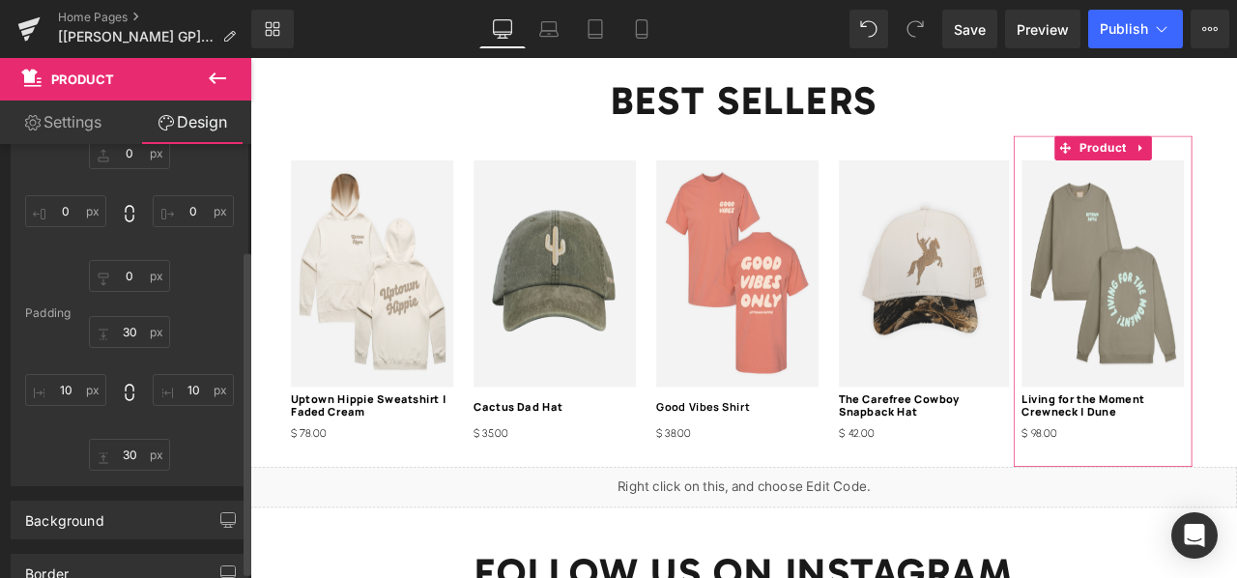
scroll to position [141, 0]
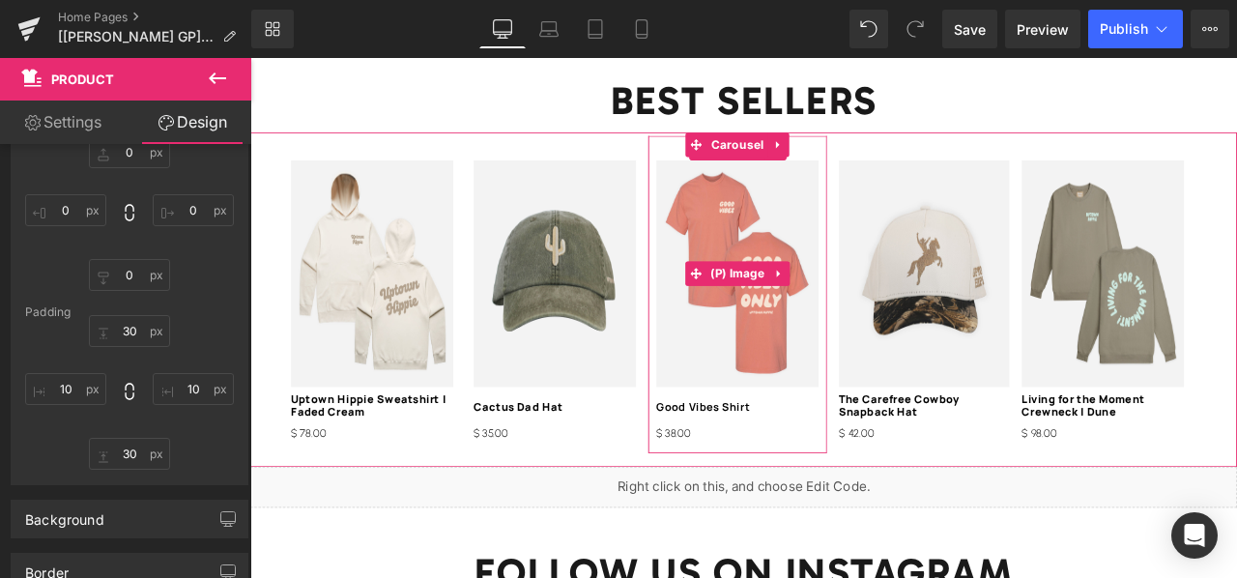
click at [746, 180] on img at bounding box center [828, 313] width 192 height 269
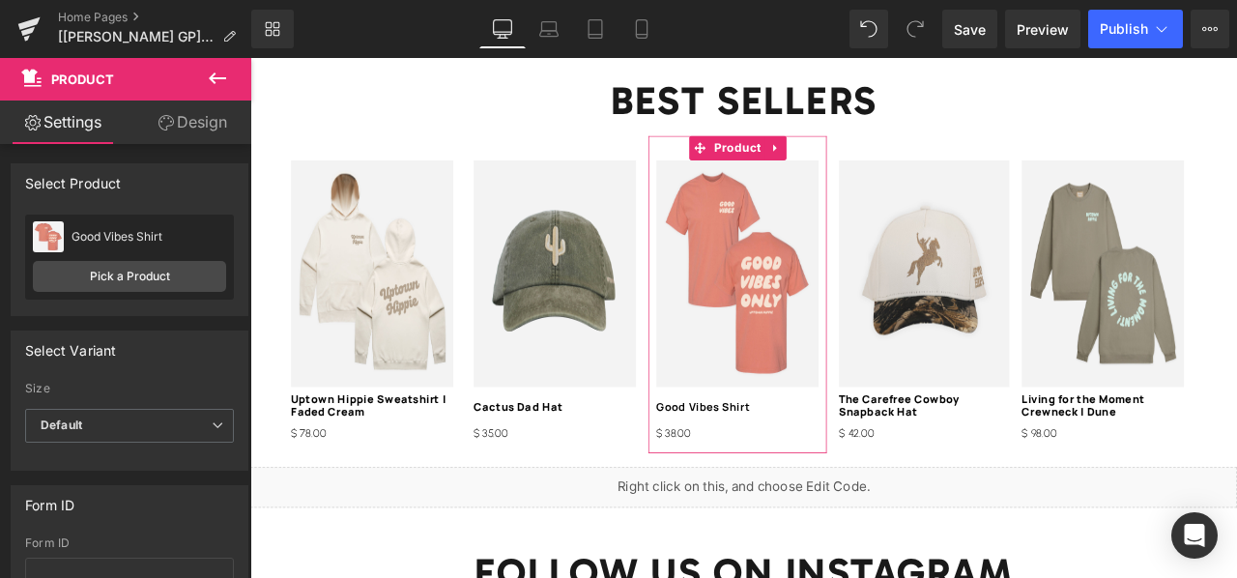
click at [184, 127] on link "Design" at bounding box center [192, 122] width 126 height 43
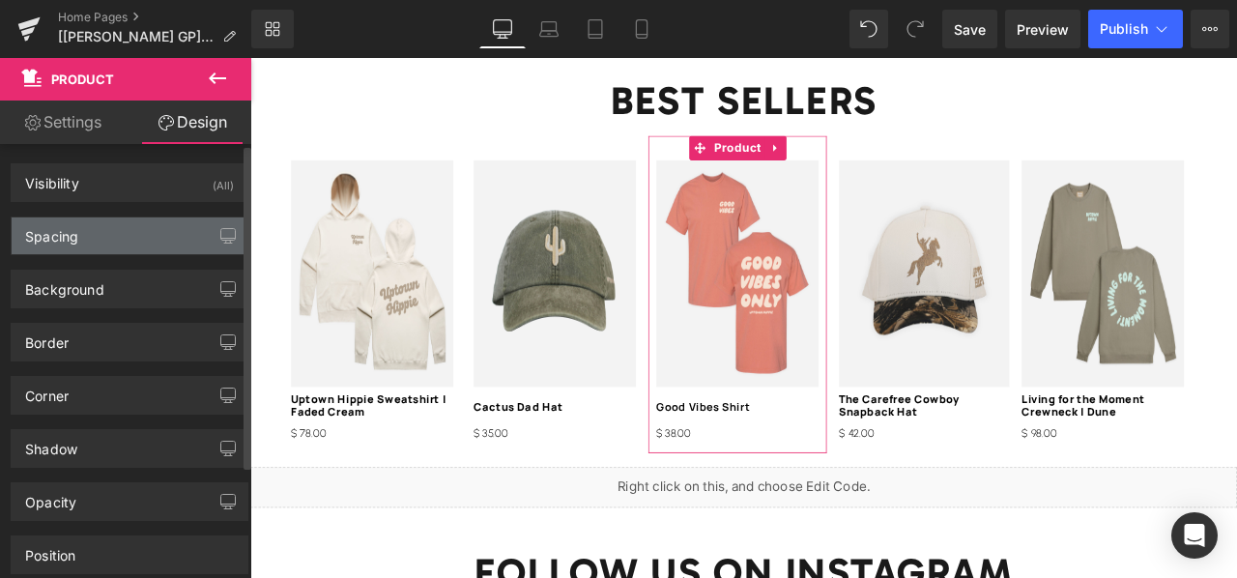
click at [104, 244] on div "Spacing" at bounding box center [130, 235] width 236 height 37
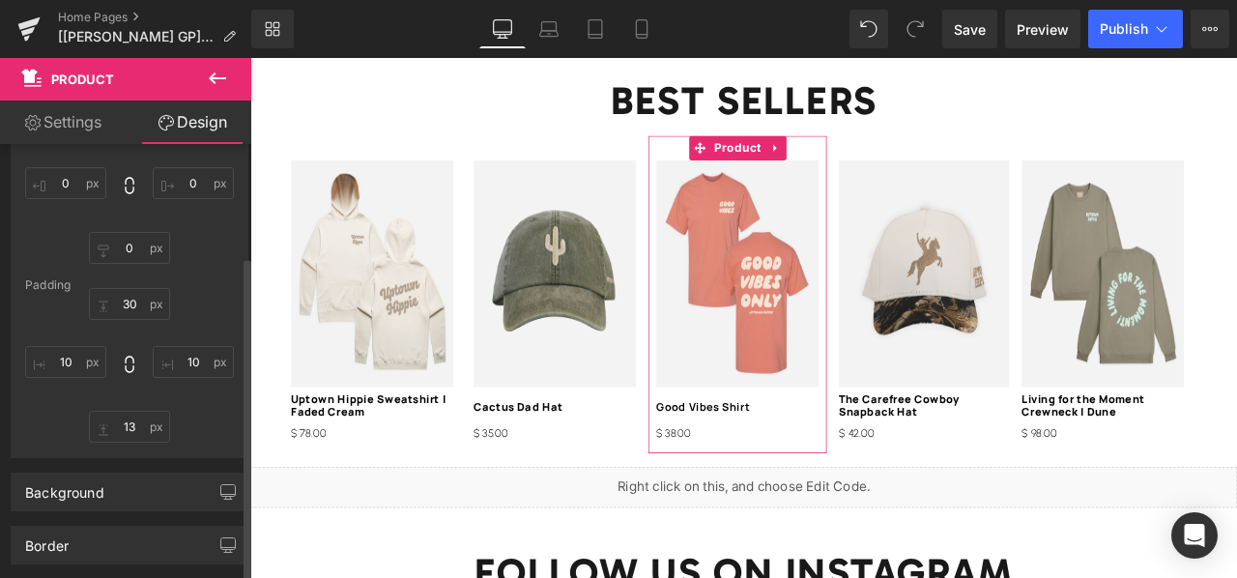
scroll to position [169, 0]
